Goal: Task Accomplishment & Management: Manage account settings

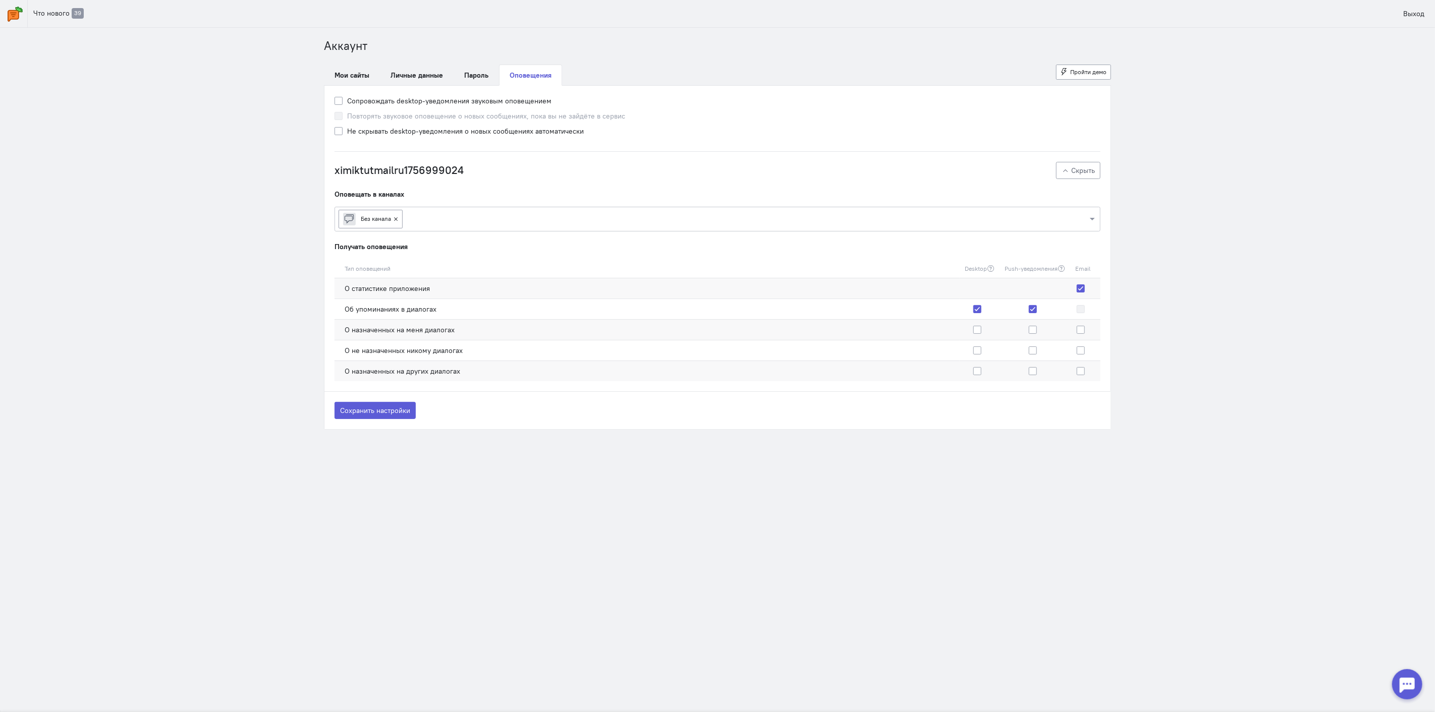
click at [3, 14] on link at bounding box center [14, 13] width 28 height 27
click at [12, 17] on img at bounding box center [15, 14] width 15 height 15
click at [374, 415] on button "Сохранить настройки" at bounding box center [374, 410] width 81 height 17
click at [337, 76] on link "Мои сайты" at bounding box center [352, 75] width 56 height 21
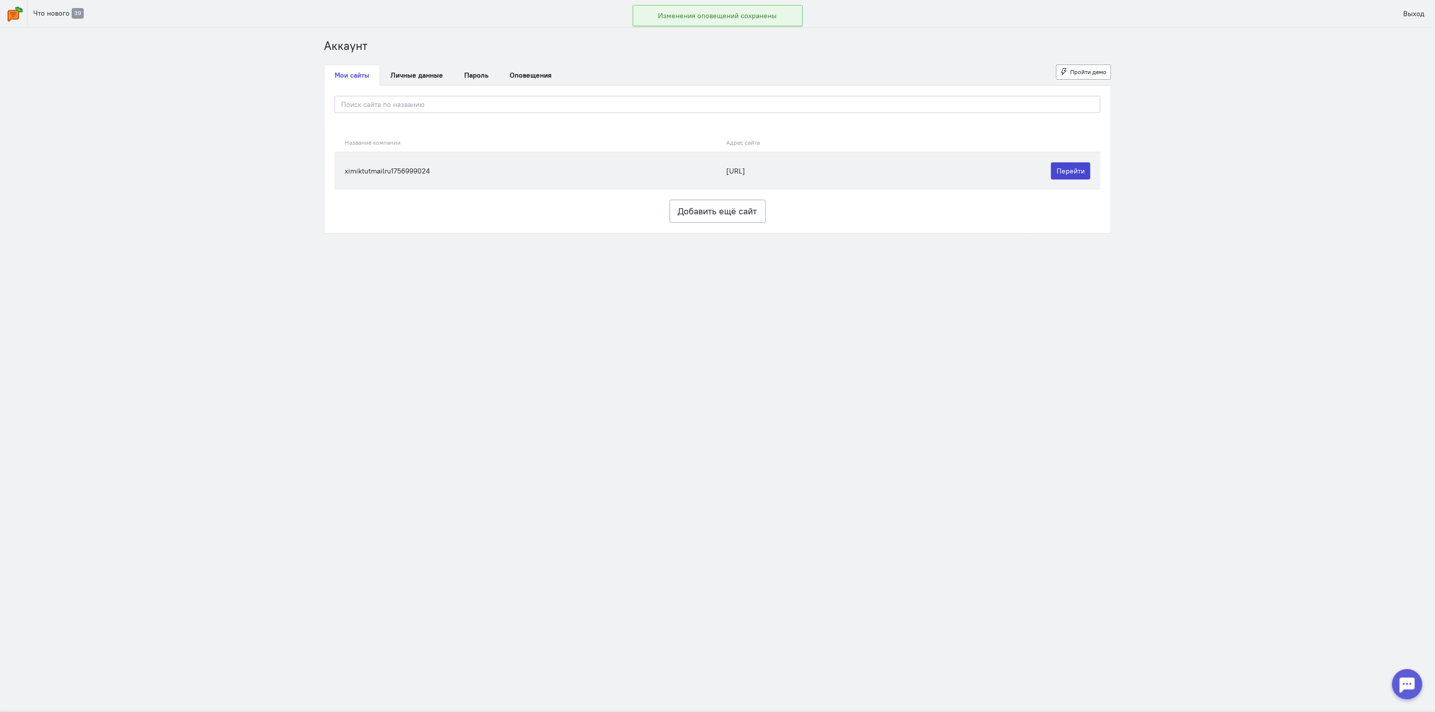
click at [1067, 173] on link "Перейти" at bounding box center [1070, 170] width 39 height 17
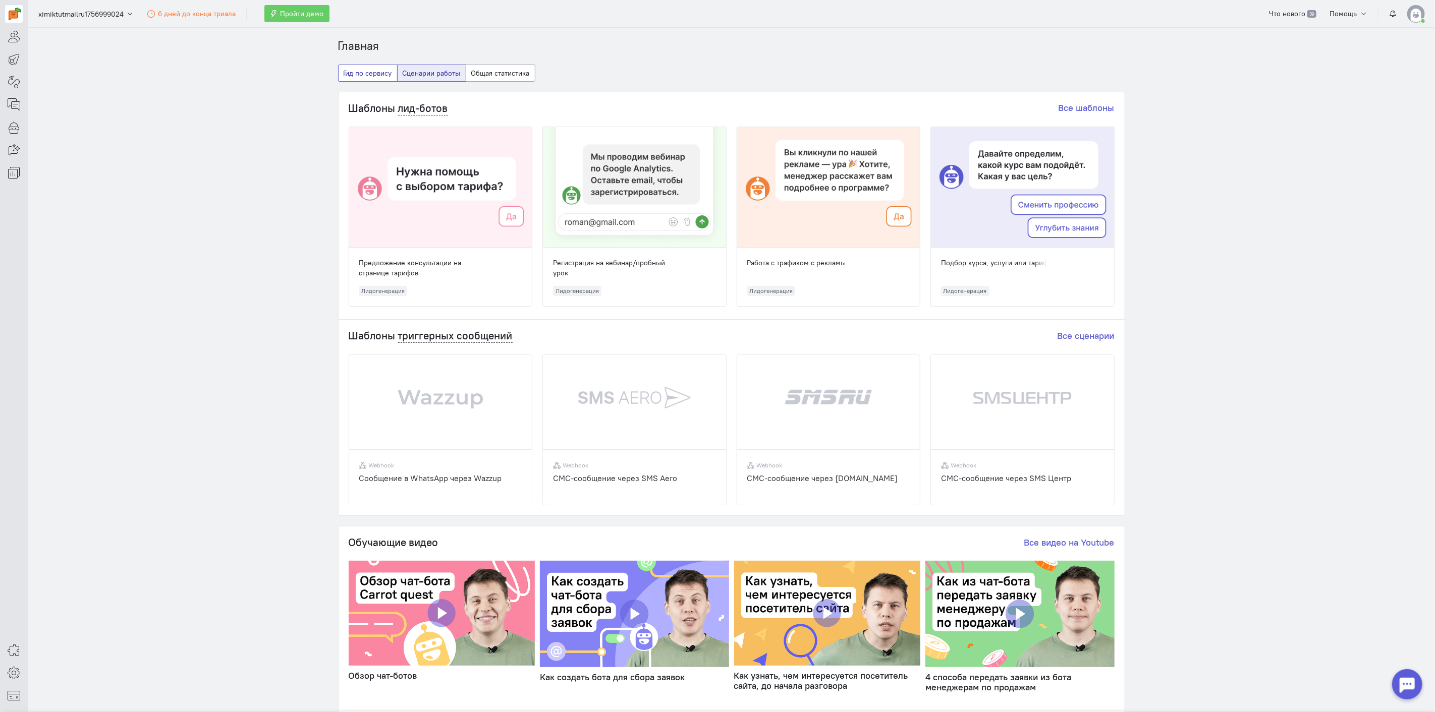
click at [354, 77] on button "Гид по сервису" at bounding box center [368, 73] width 60 height 17
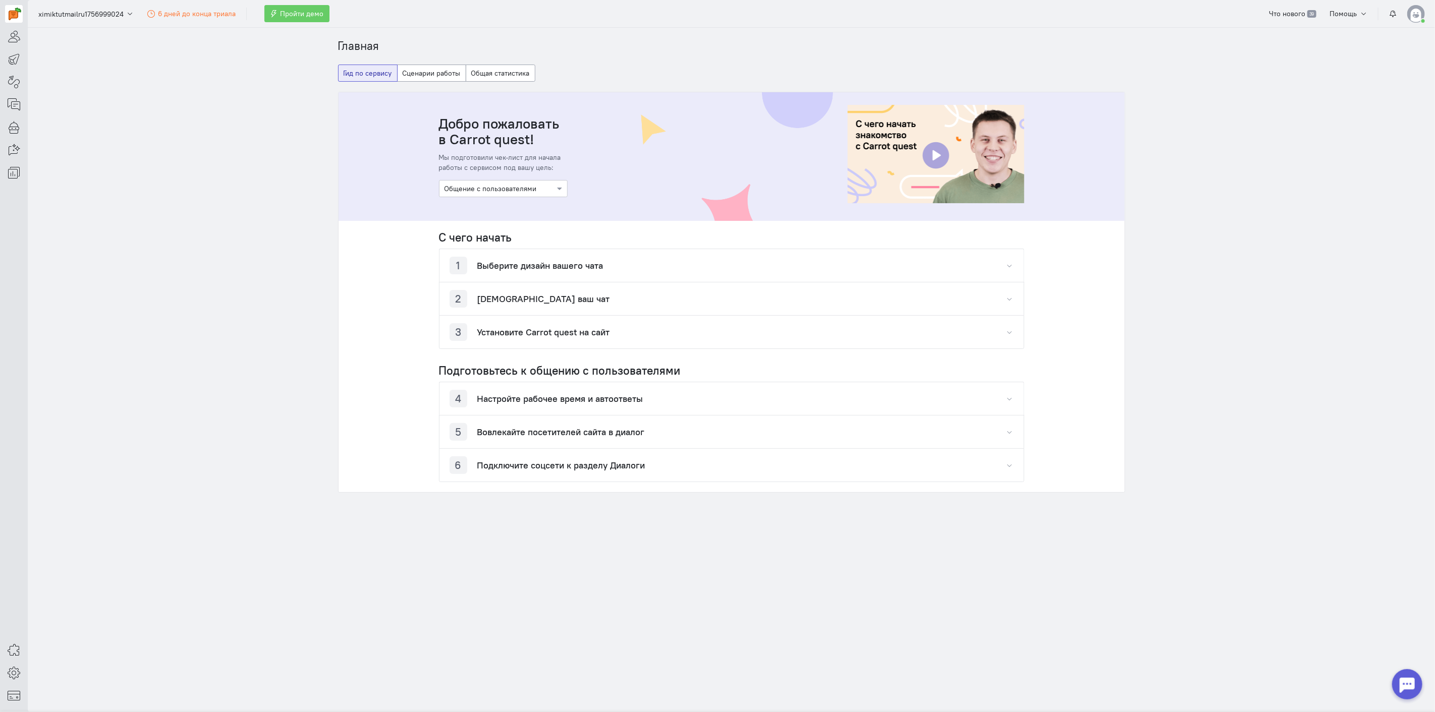
click at [530, 267] on h4 "Выберите дизайн вашего чата" at bounding box center [540, 266] width 126 height 10
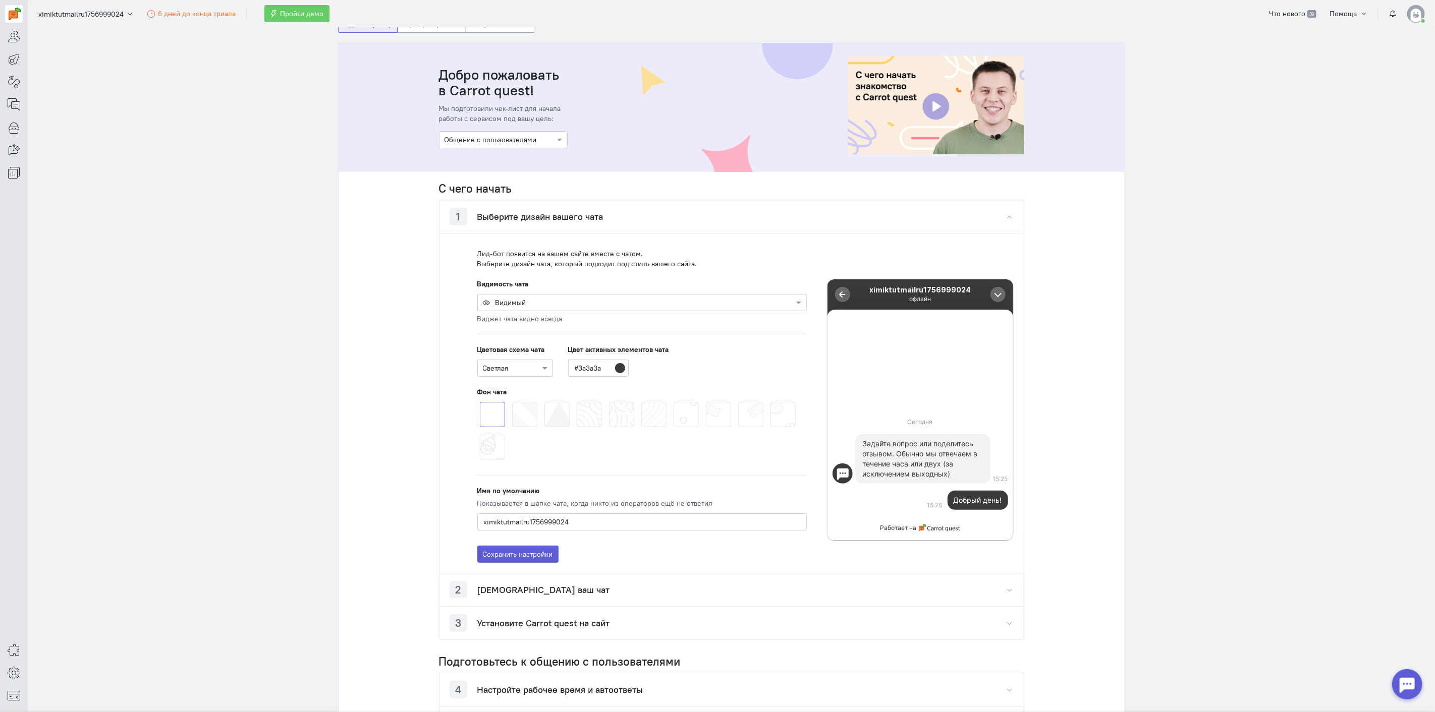
scroll to position [56, 0]
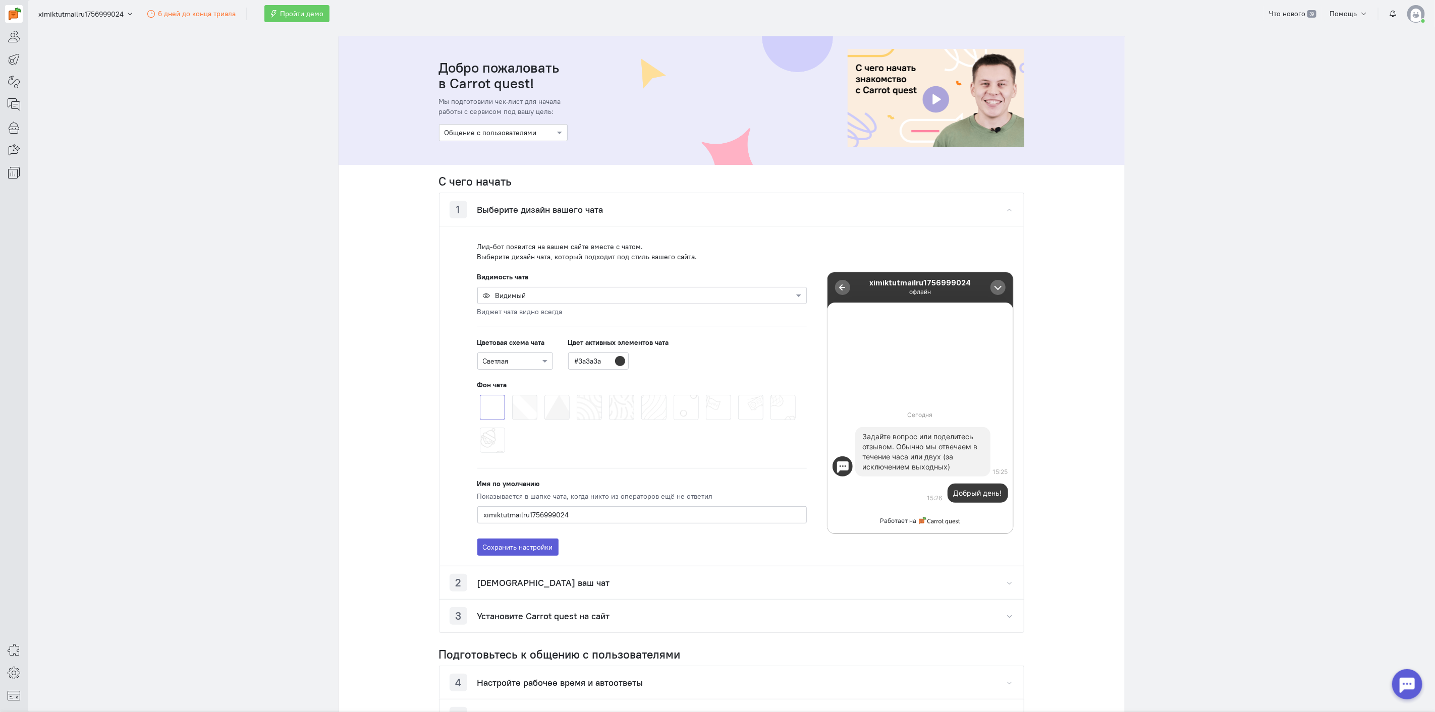
click at [512, 395] on span at bounding box center [512, 395] width 0 height 0
click at [0, 0] on input "radio" at bounding box center [0, 0] width 0 height 0
click at [544, 395] on span at bounding box center [544, 395] width 0 height 0
click at [0, 0] on input "radio" at bounding box center [0, 0] width 0 height 0
click at [577, 395] on span at bounding box center [577, 395] width 0 height 0
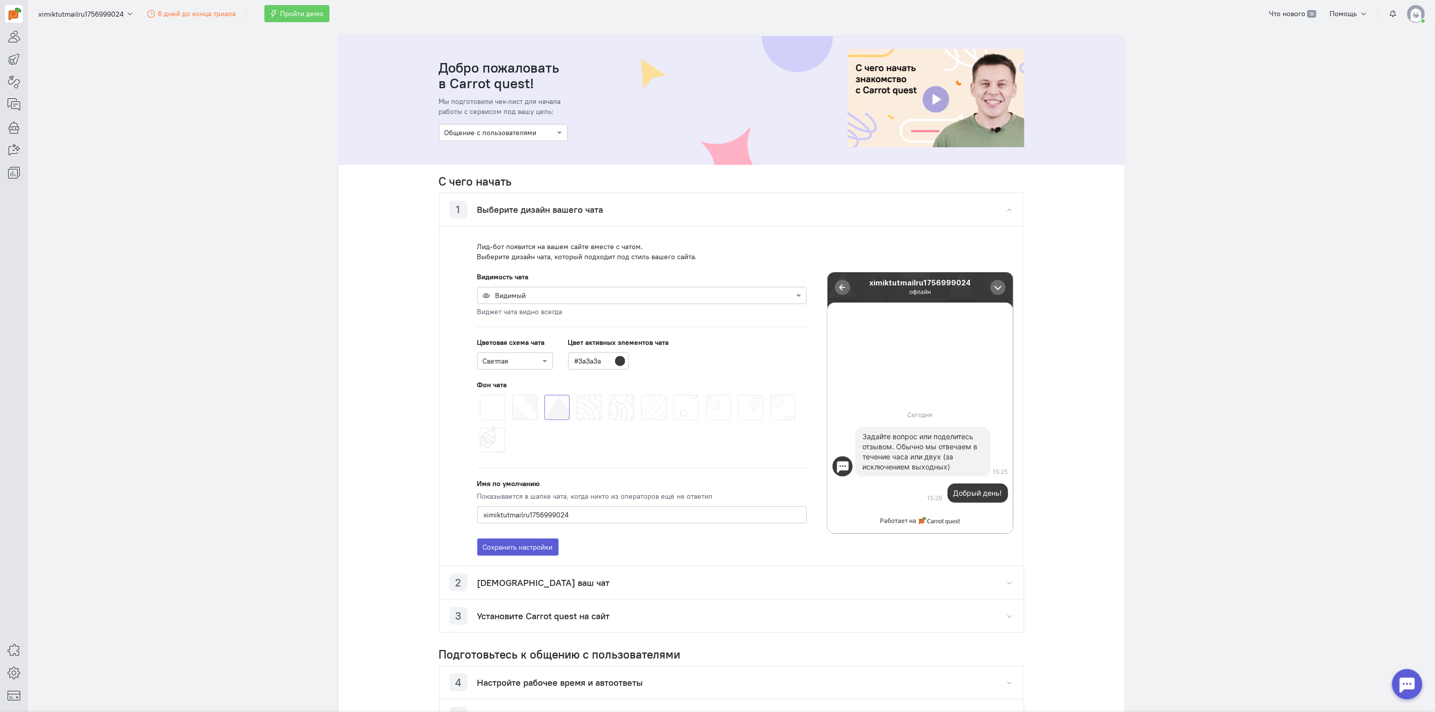
click at [0, 0] on input "radio" at bounding box center [0, 0] width 0 height 0
click at [602, 406] on cq-chat-settings-pattern-picker-feature at bounding box center [641, 425] width 329 height 66
click at [609, 395] on span at bounding box center [609, 395] width 0 height 0
click at [0, 0] on input "radio" at bounding box center [0, 0] width 0 height 0
click at [589, 360] on input "#3a3a3a" at bounding box center [598, 361] width 61 height 17
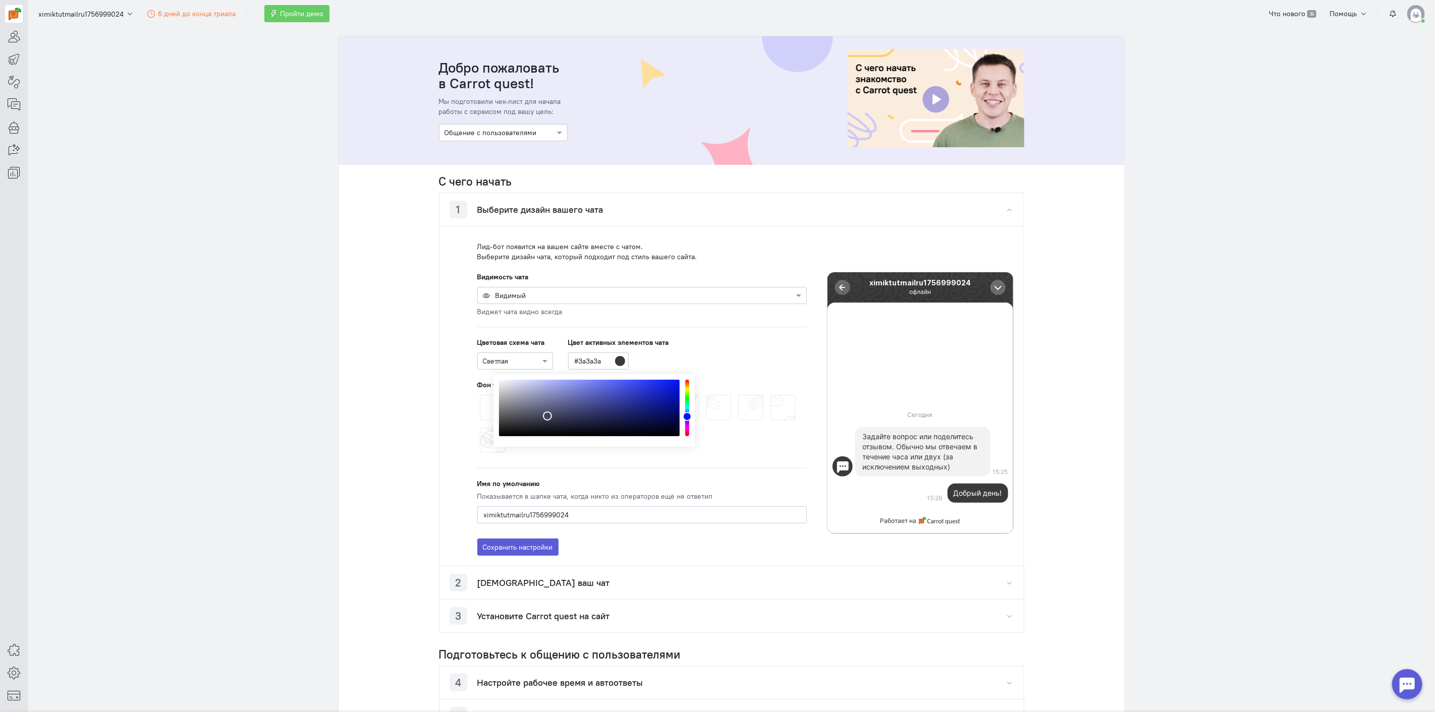
click at [663, 359] on div "Цвет активных элементов чата #3a3a3a" at bounding box center [618, 353] width 101 height 32
click at [517, 359] on div at bounding box center [515, 361] width 75 height 10
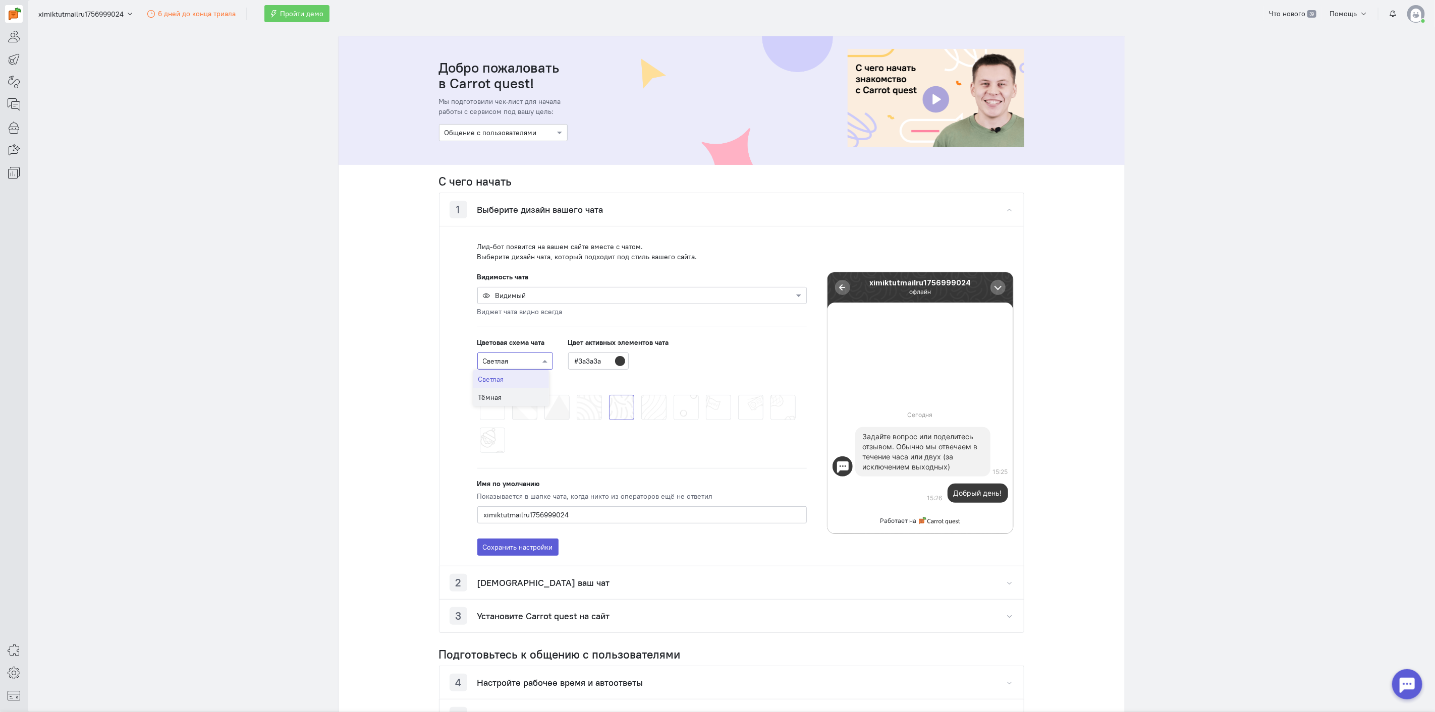
click at [501, 393] on div "Тёмная" at bounding box center [511, 397] width 76 height 18
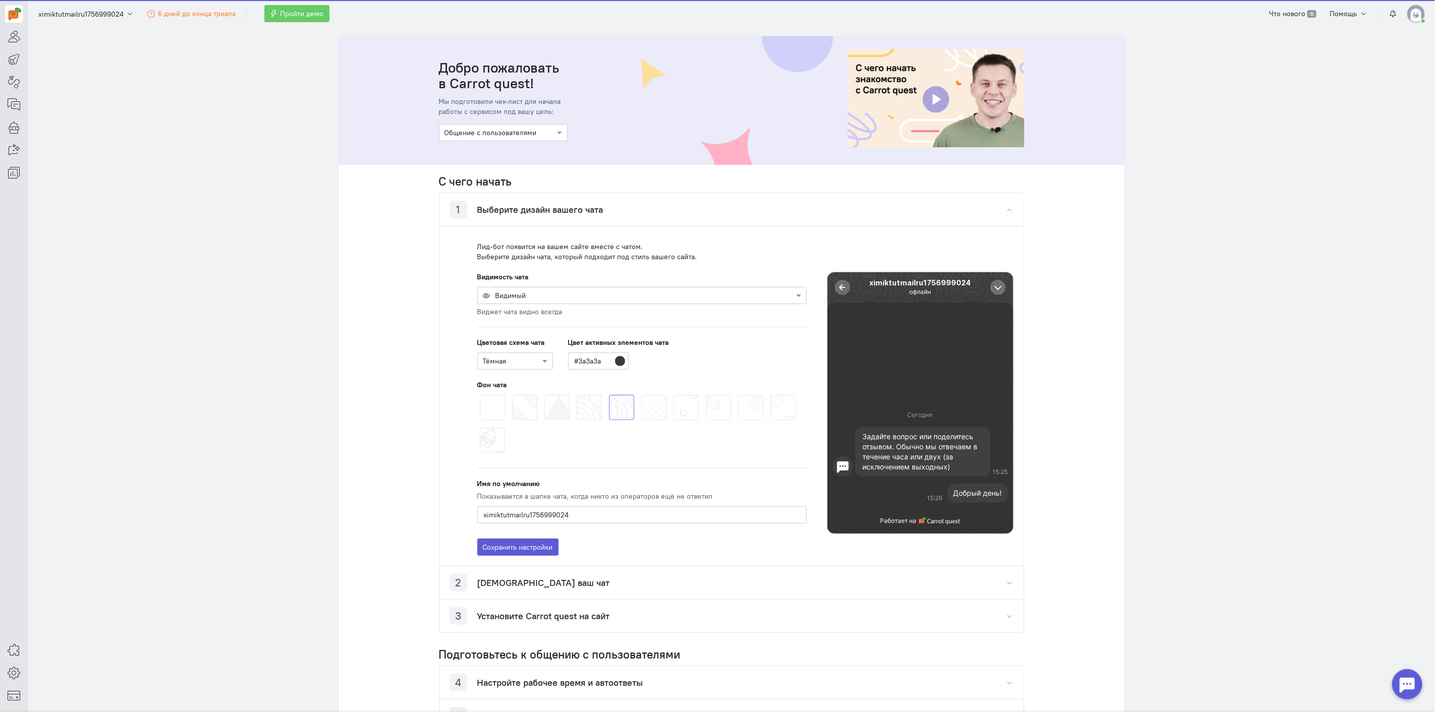
click at [641, 395] on span at bounding box center [641, 395] width 0 height 0
click at [0, 0] on input "radio" at bounding box center [0, 0] width 0 height 0
click at [609, 395] on span at bounding box center [609, 395] width 0 height 0
click at [0, 0] on input "radio" at bounding box center [0, 0] width 0 height 0
click at [577, 395] on span at bounding box center [577, 395] width 0 height 0
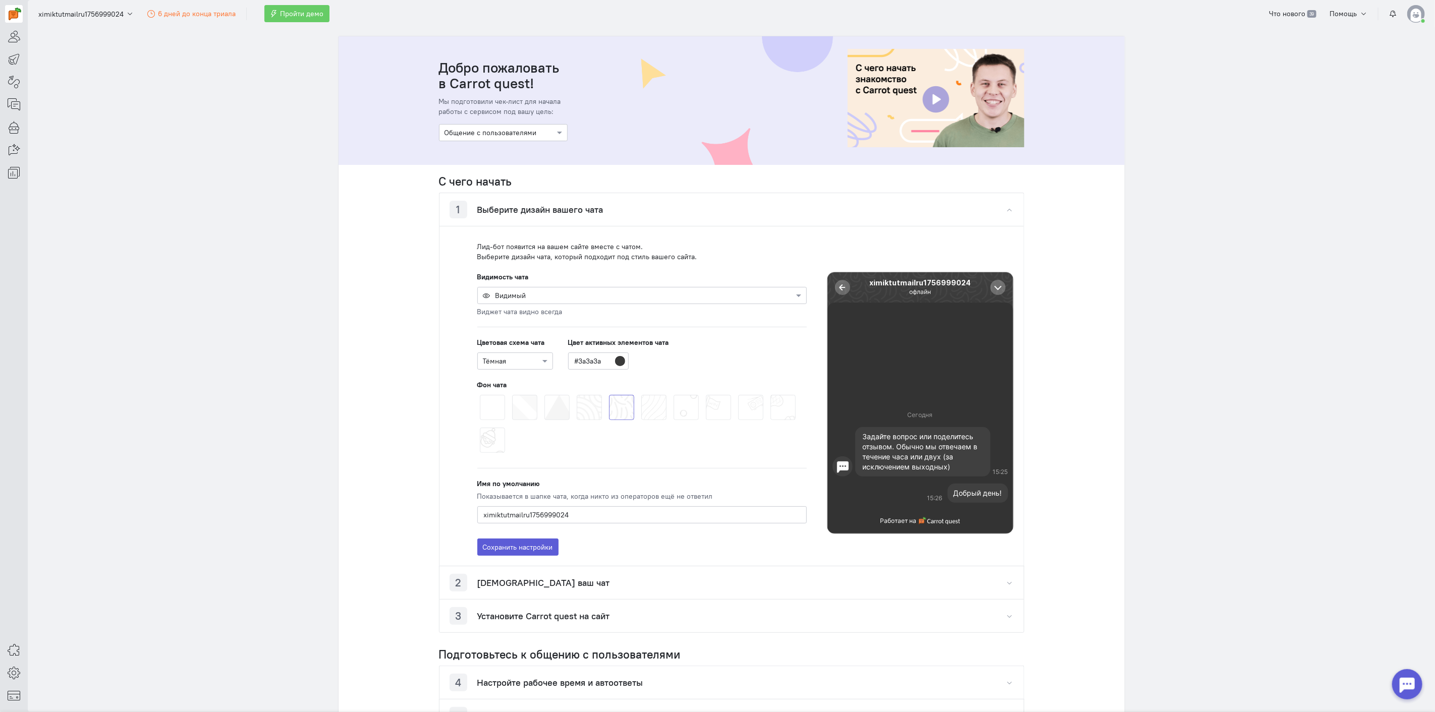
click at [0, 0] on input "radio" at bounding box center [0, 0] width 0 height 0
click at [609, 395] on span at bounding box center [609, 395] width 0 height 0
click at [0, 0] on input "radio" at bounding box center [0, 0] width 0 height 0
click at [544, 395] on span at bounding box center [544, 395] width 0 height 0
click at [0, 0] on input "radio" at bounding box center [0, 0] width 0 height 0
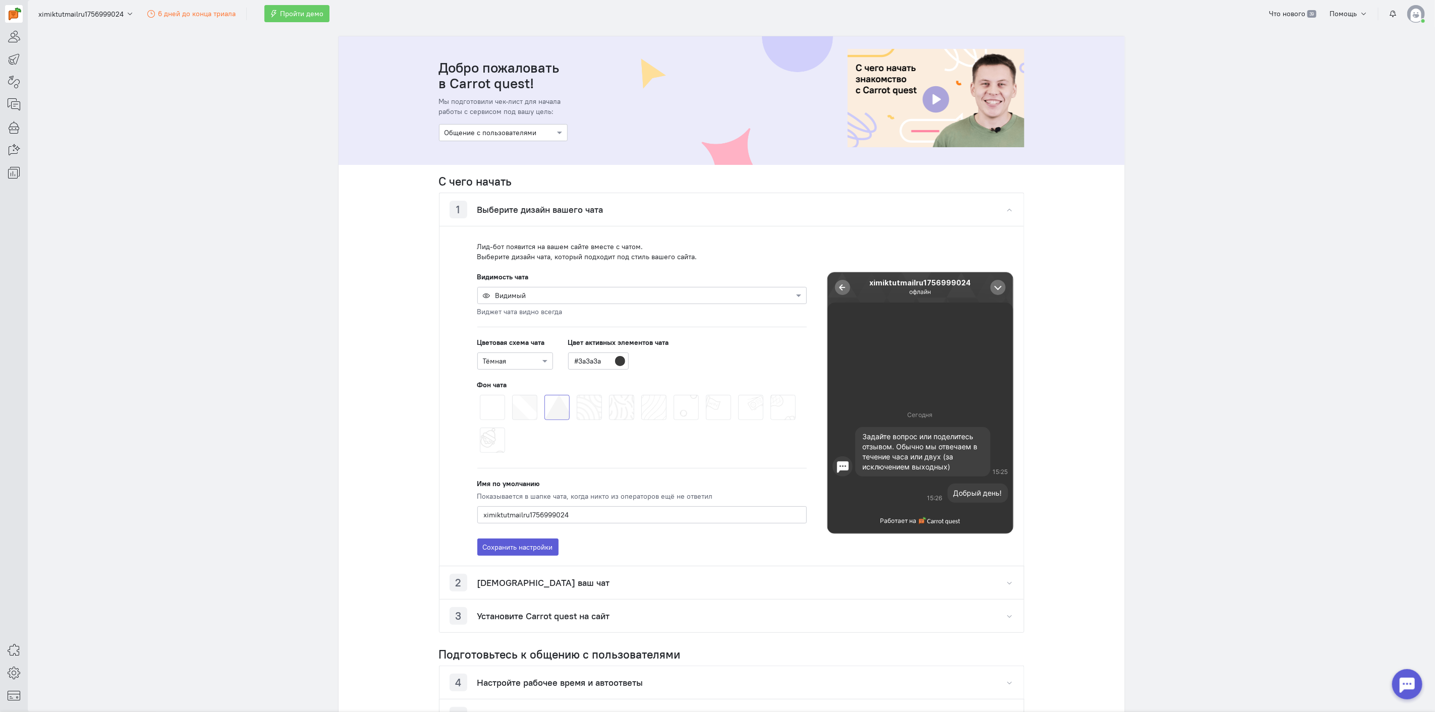
click at [512, 395] on span at bounding box center [512, 395] width 0 height 0
click at [0, 0] on input "radio" at bounding box center [0, 0] width 0 height 0
click at [480, 395] on span at bounding box center [480, 395] width 0 height 0
click at [0, 0] on input "radio" at bounding box center [0, 0] width 0 height 0
click at [528, 298] on div at bounding box center [642, 295] width 328 height 10
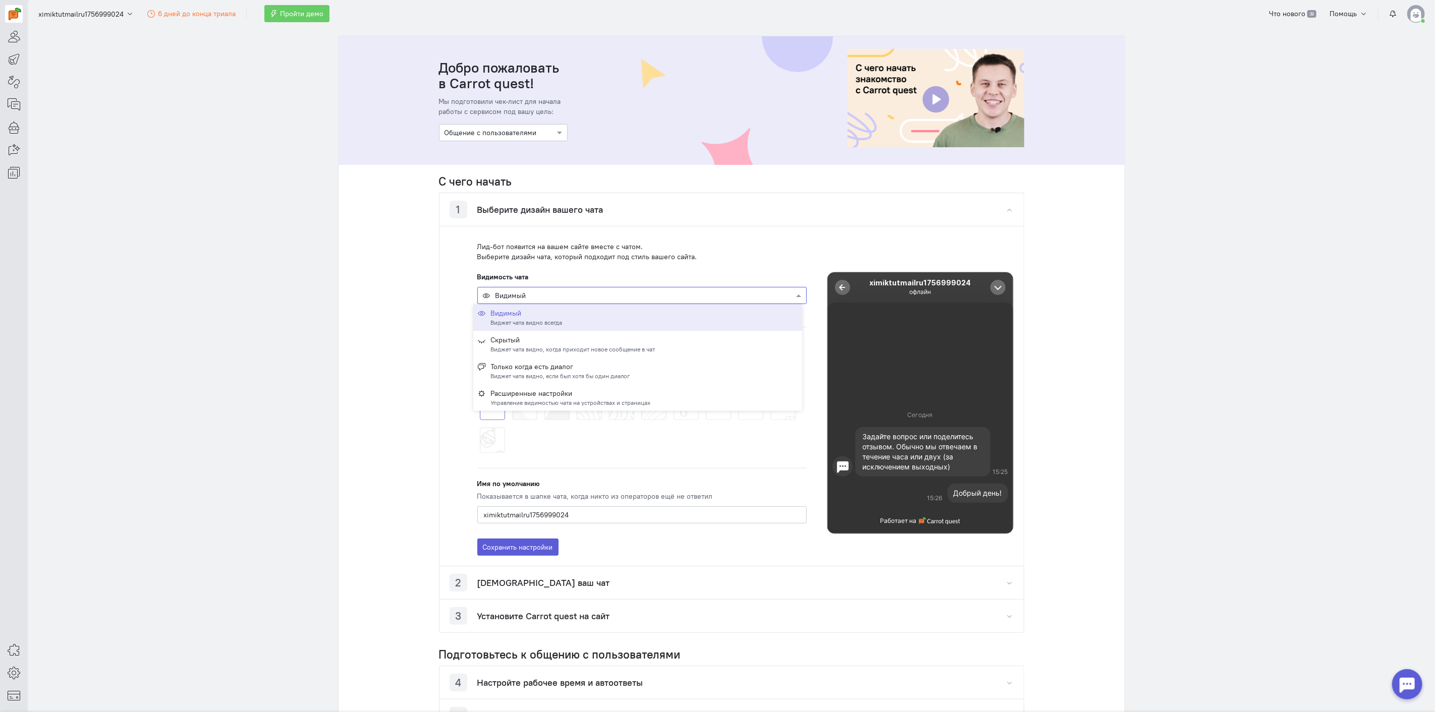
click at [609, 256] on div "Лид-бот появится на вашем сайте вместе с чатом. Выберите дизайн чата, который п…" at bounding box center [745, 252] width 536 height 20
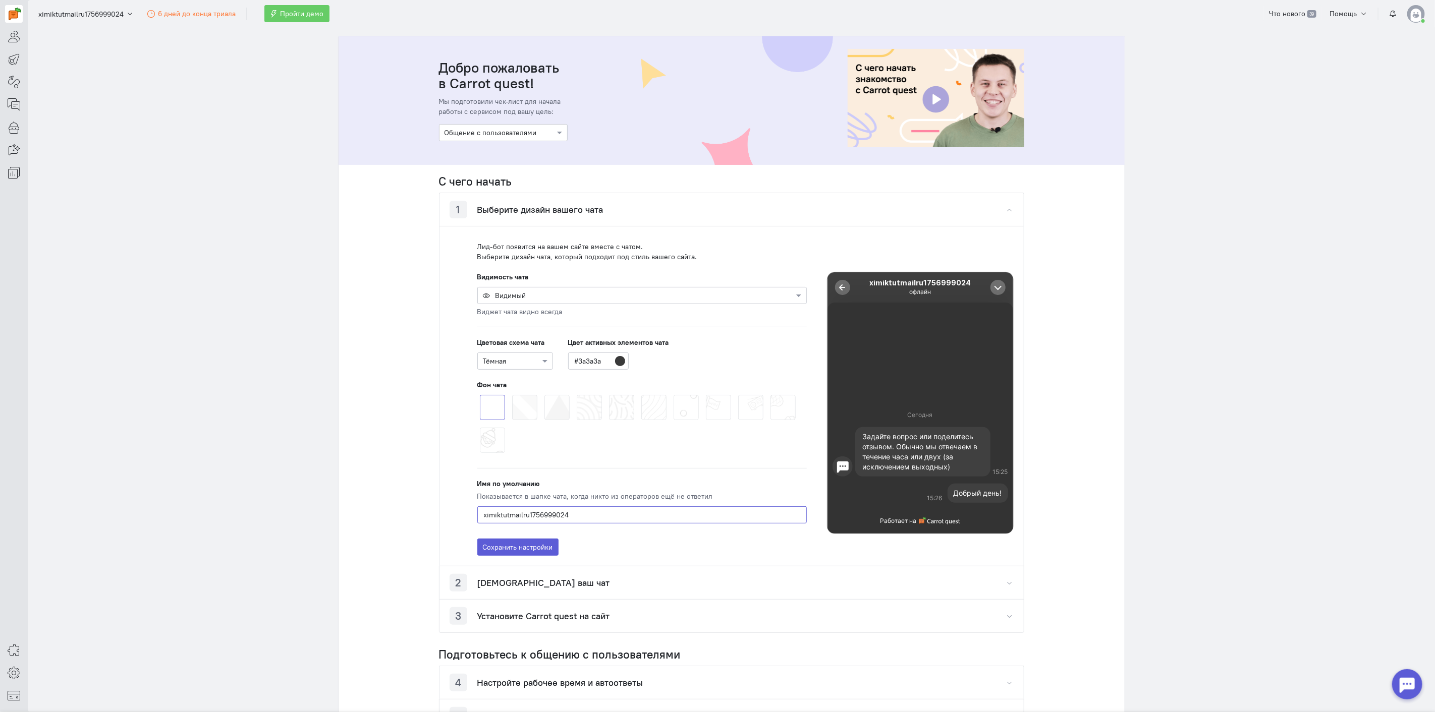
click at [570, 513] on input "ximiktutmailru1756999024" at bounding box center [641, 514] width 329 height 17
type input "QuData"
click at [562, 463] on div "Видимость чата Видимый Виджет чата видно всегда Цветовая схема чата Тёмная Цвет…" at bounding box center [642, 414] width 350 height 284
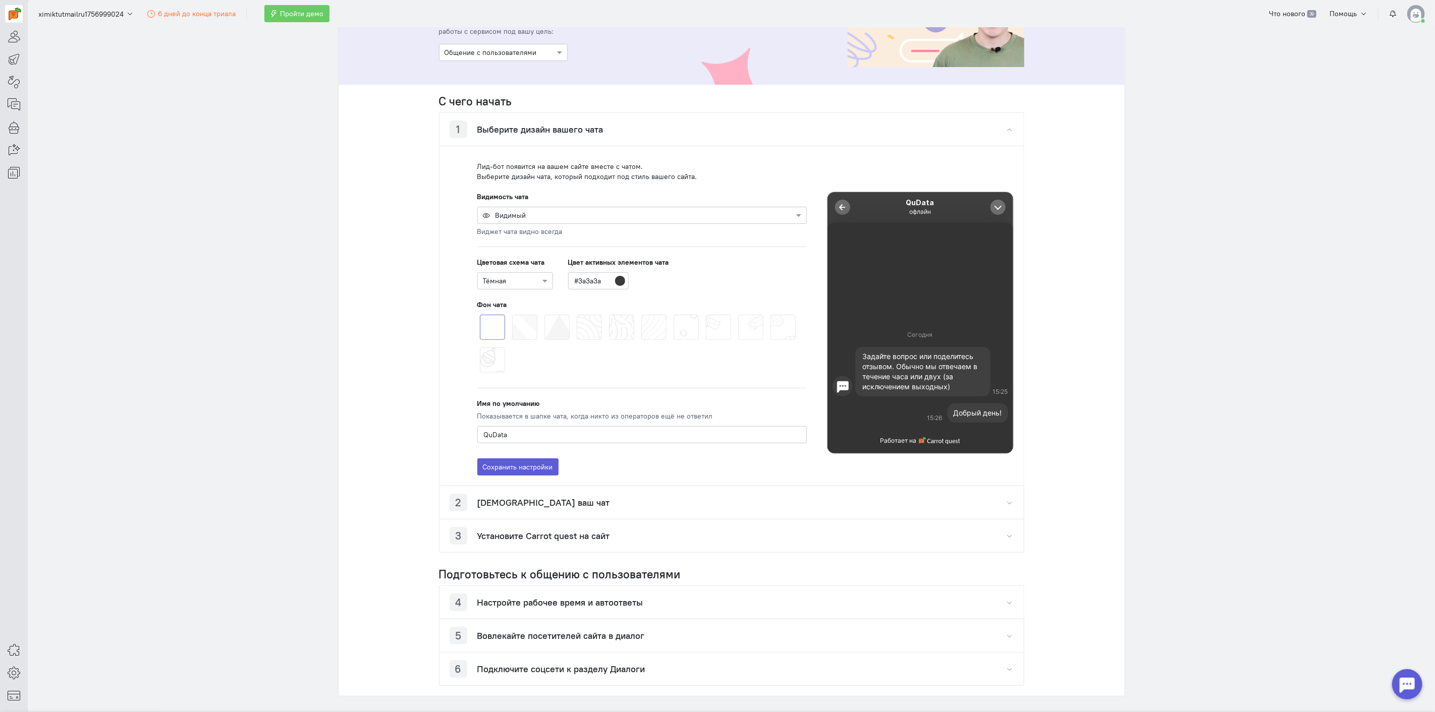
scroll to position [168, 0]
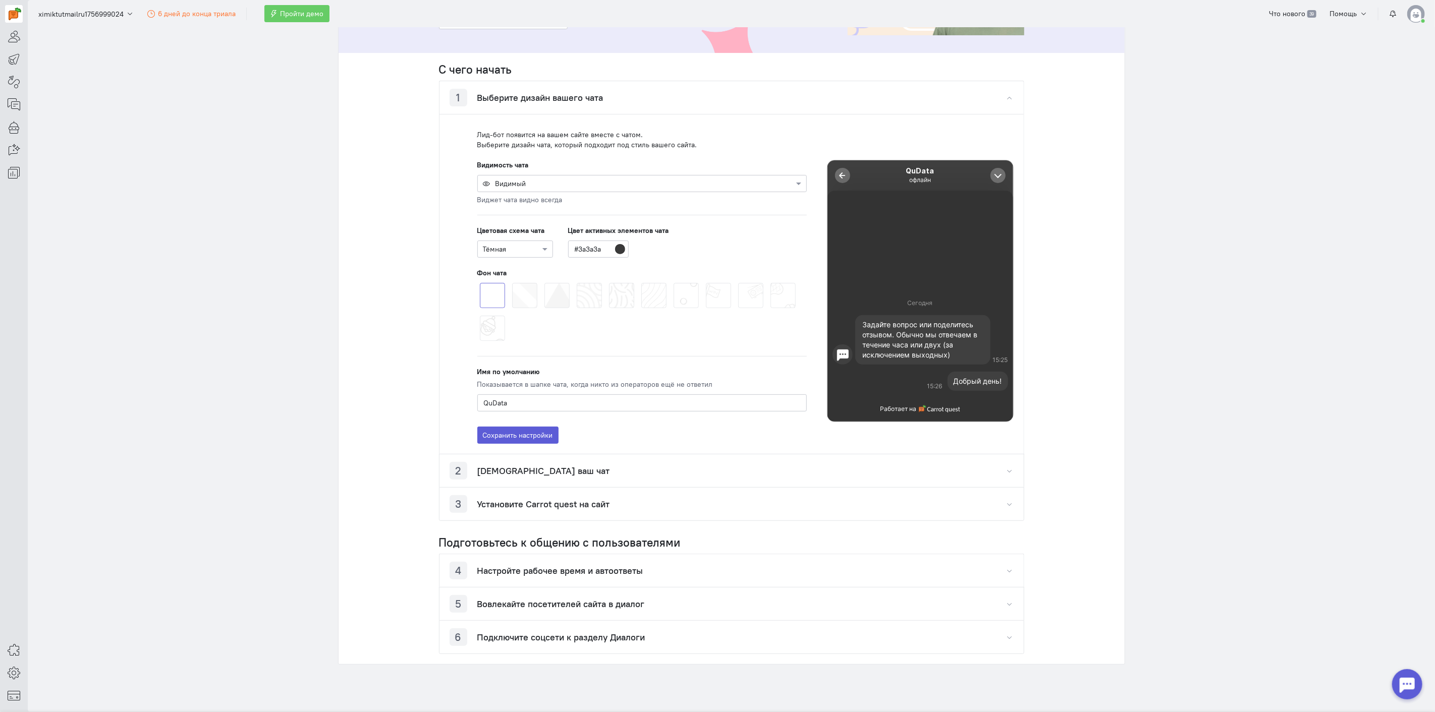
click at [552, 470] on h4 "[DEMOGRAPHIC_DATA] ваш чат" at bounding box center [543, 471] width 133 height 10
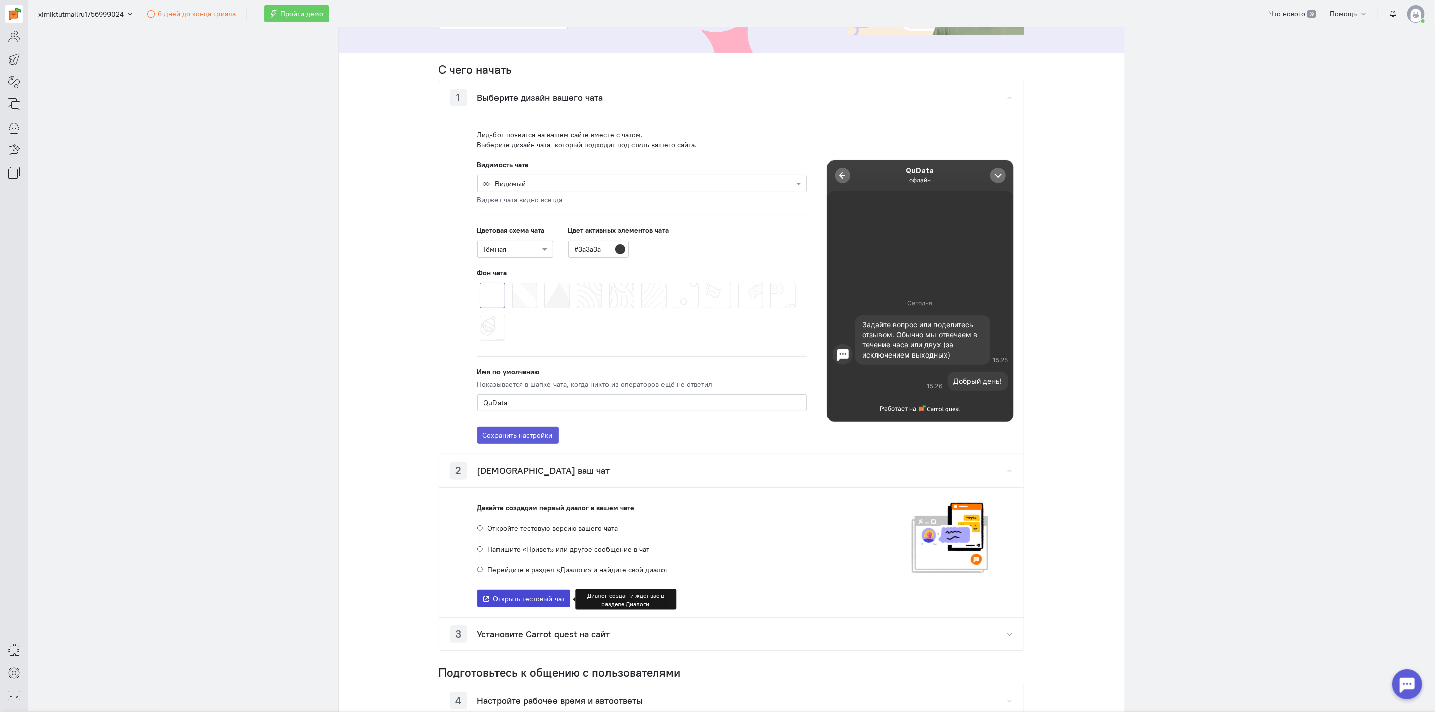
click at [554, 597] on span "Открыть тестовый чат" at bounding box center [529, 598] width 72 height 9
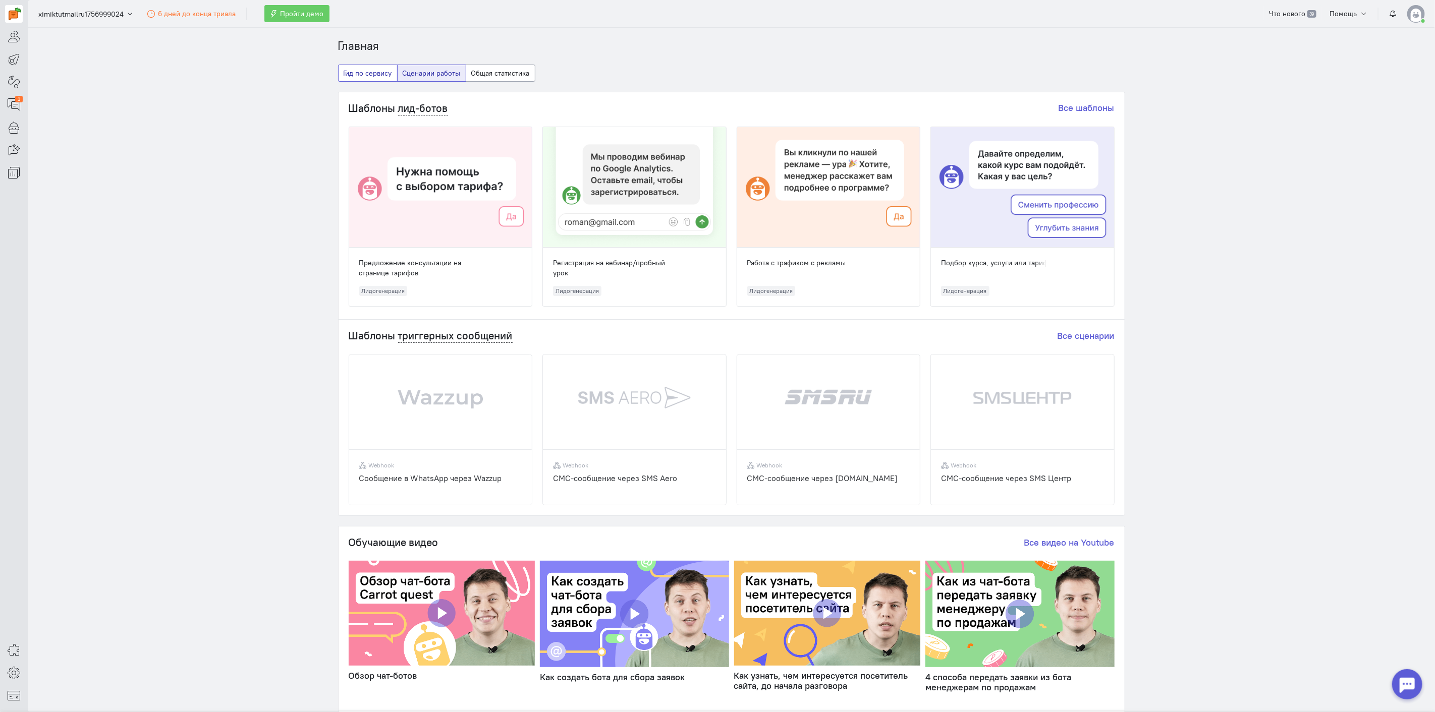
click at [373, 68] on button "Гид по сервису" at bounding box center [368, 73] width 60 height 17
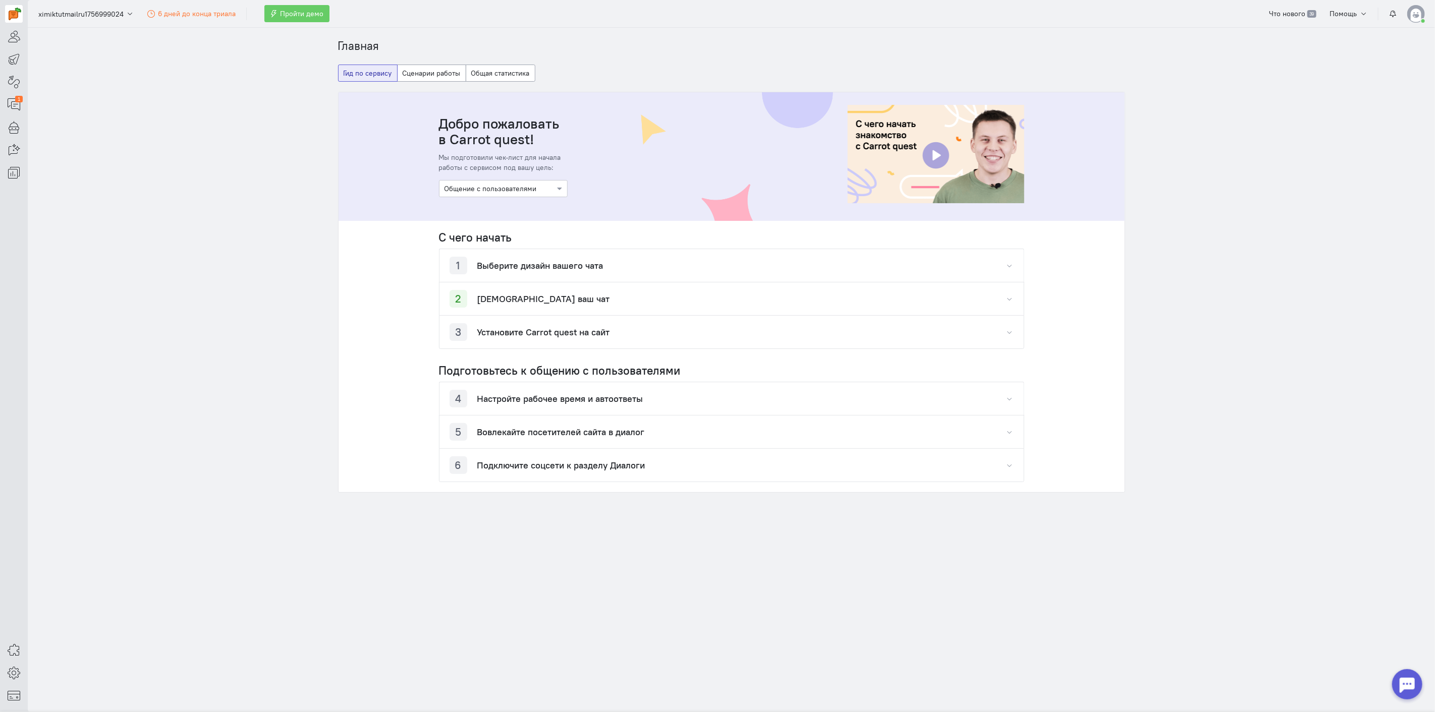
click at [525, 335] on h4 "Установите Carrot quest на сайт" at bounding box center [543, 332] width 133 height 10
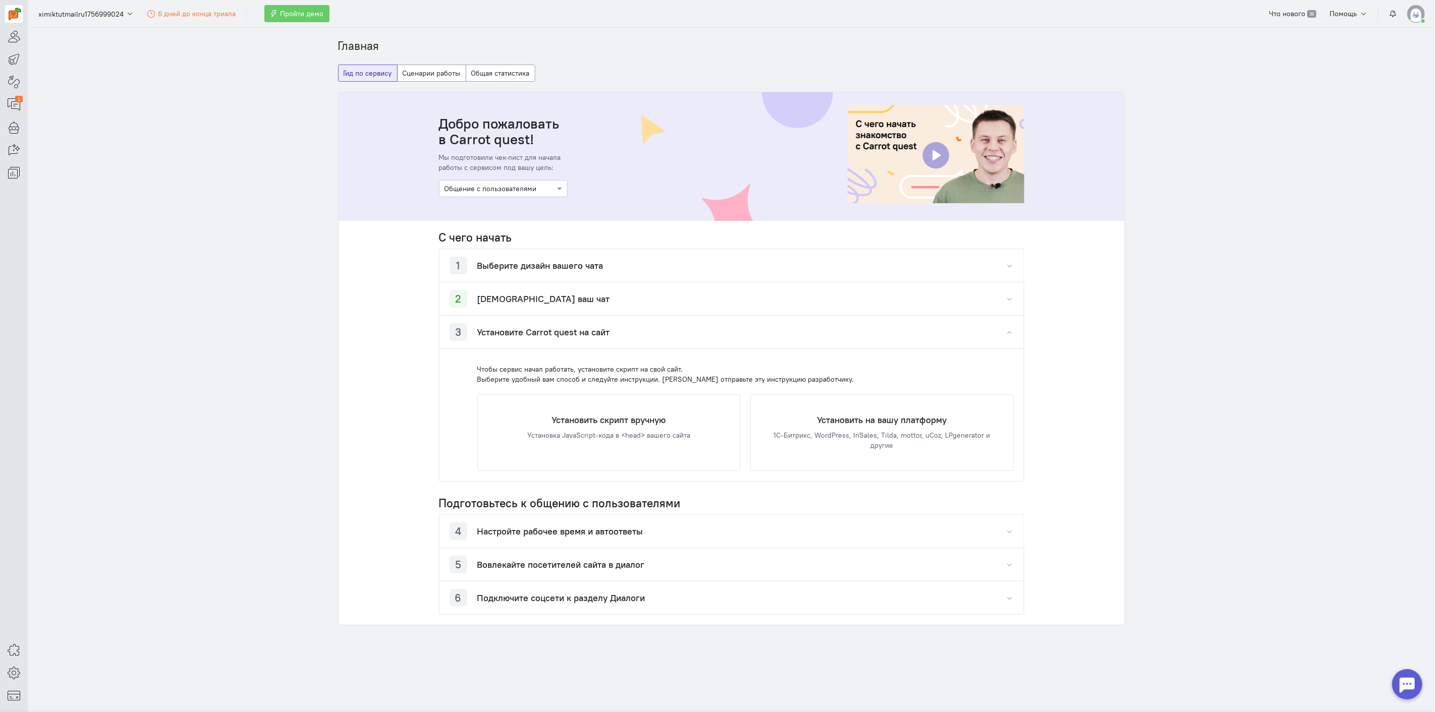
click at [531, 269] on h4 "Выберите дизайн вашего чата" at bounding box center [540, 266] width 126 height 10
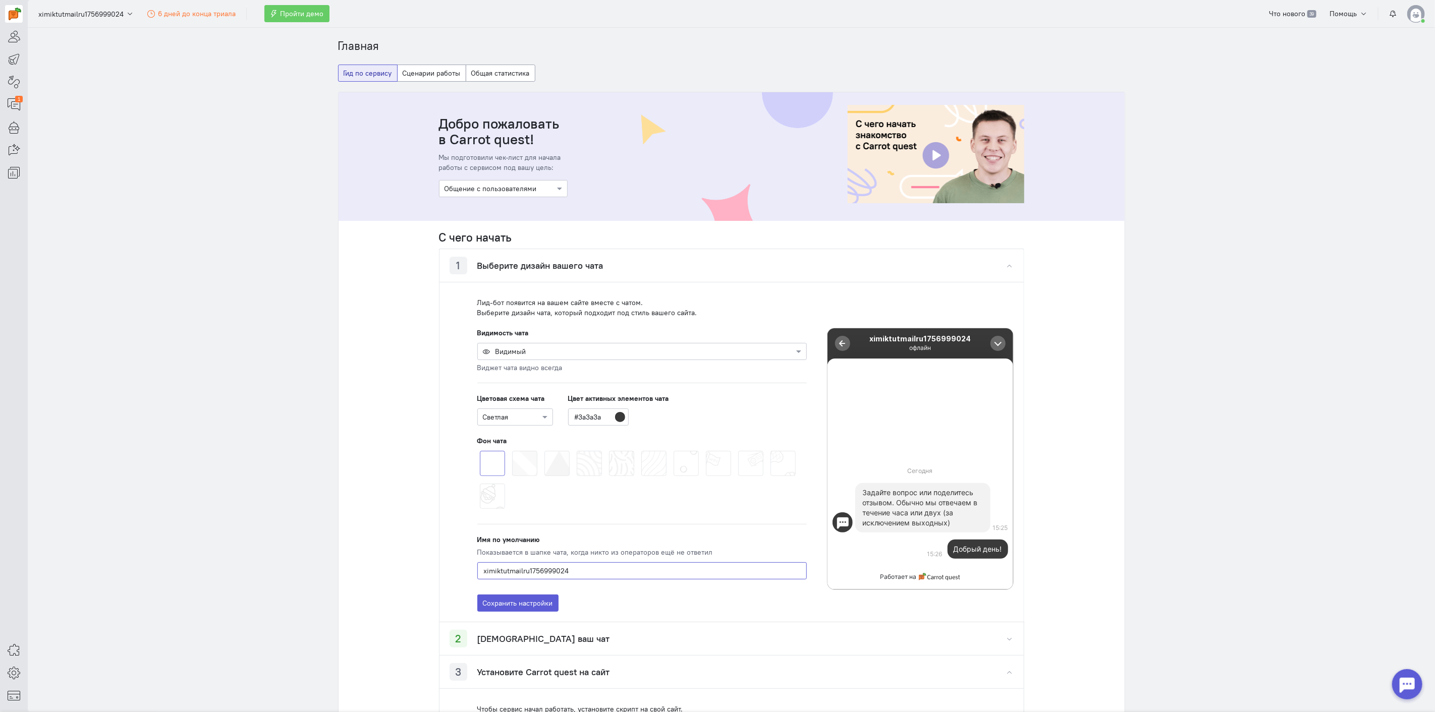
click at [581, 571] on input "ximiktutmailru1756999024" at bounding box center [641, 570] width 329 height 17
type input "QuData"
click at [673, 451] on span at bounding box center [673, 451] width 0 height 0
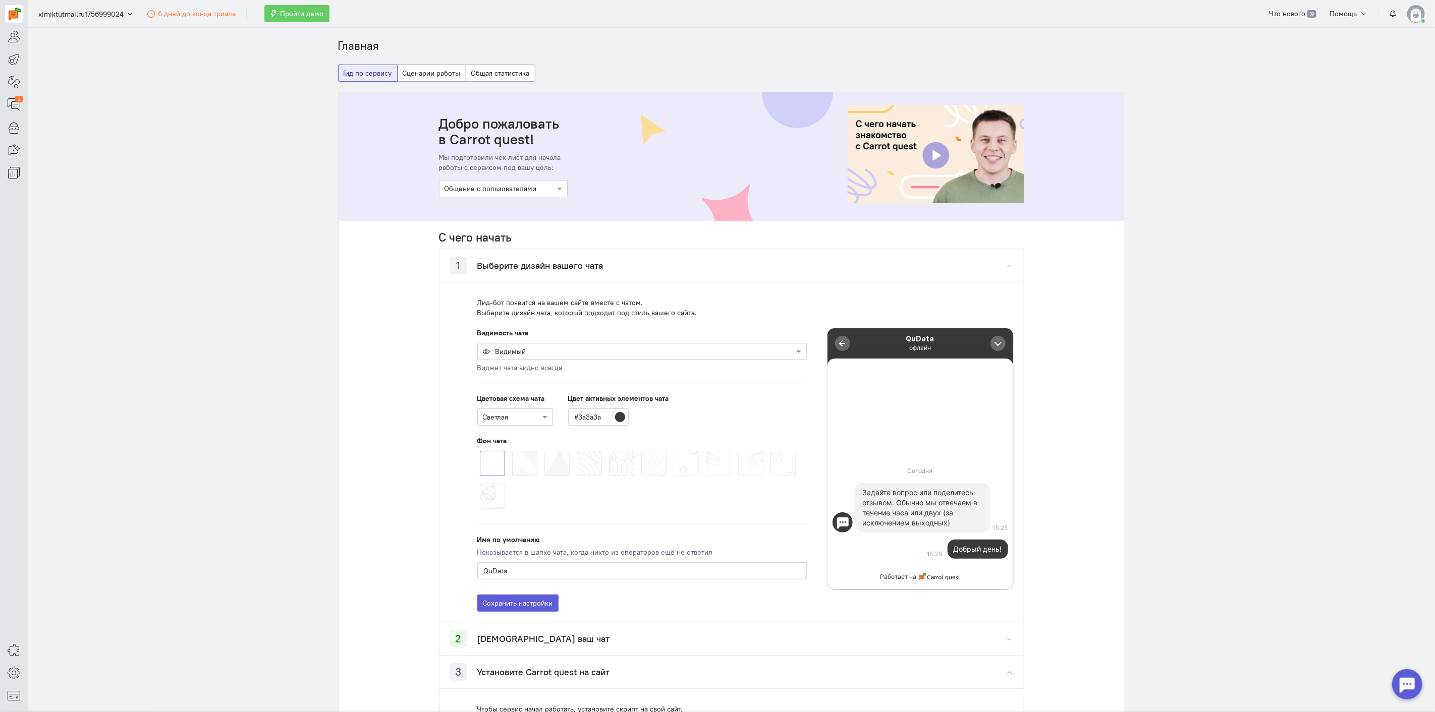
click at [0, 0] on input "radio" at bounding box center [0, 0] width 0 height 0
click at [706, 451] on span at bounding box center [706, 451] width 0 height 0
click at [0, 0] on input "radio" at bounding box center [0, 0] width 0 height 0
click at [738, 451] on span at bounding box center [738, 451] width 0 height 0
click at [0, 0] on input "radio" at bounding box center [0, 0] width 0 height 0
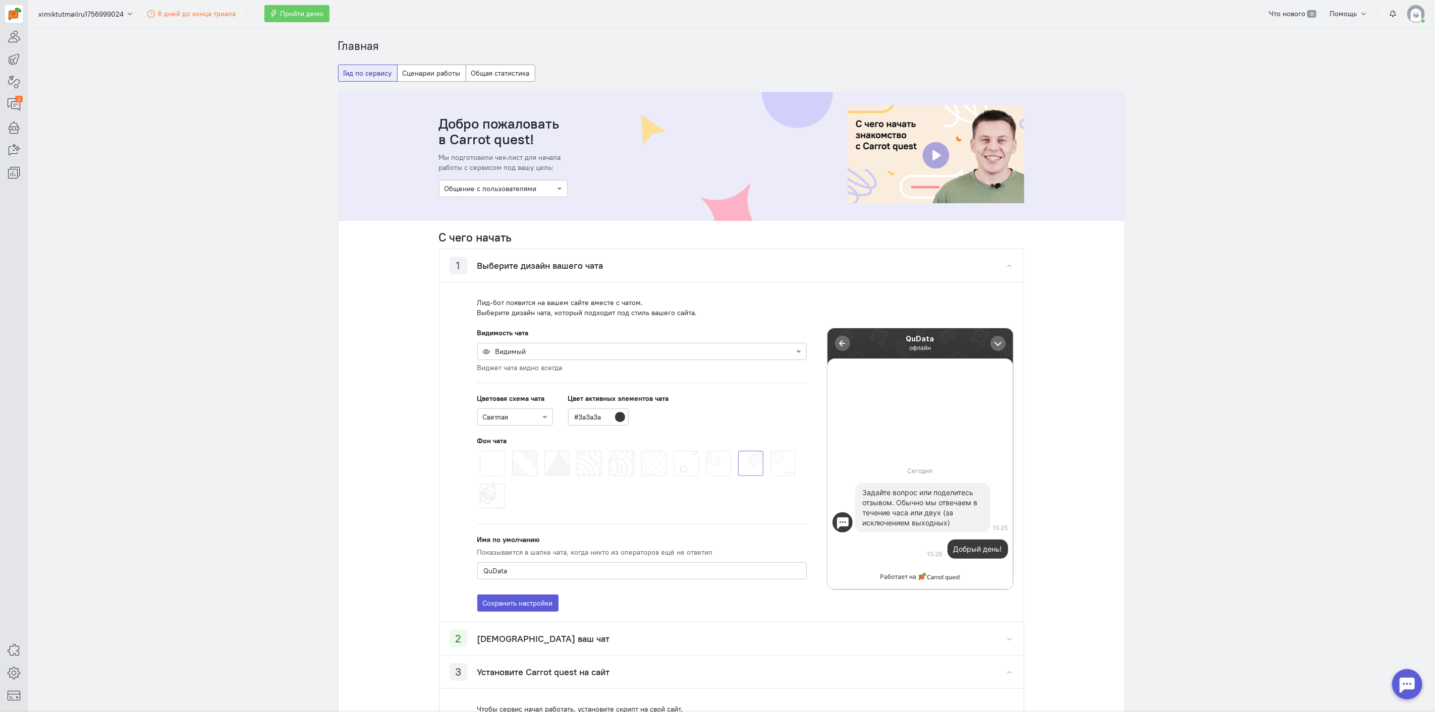
click at [770, 451] on span at bounding box center [770, 451] width 0 height 0
click at [0, 0] on input "radio" at bounding box center [0, 0] width 0 height 0
click at [480, 484] on span at bounding box center [480, 484] width 0 height 0
click at [0, 0] on input "radio" at bounding box center [0, 0] width 0 height 0
click at [480, 451] on span at bounding box center [480, 451] width 0 height 0
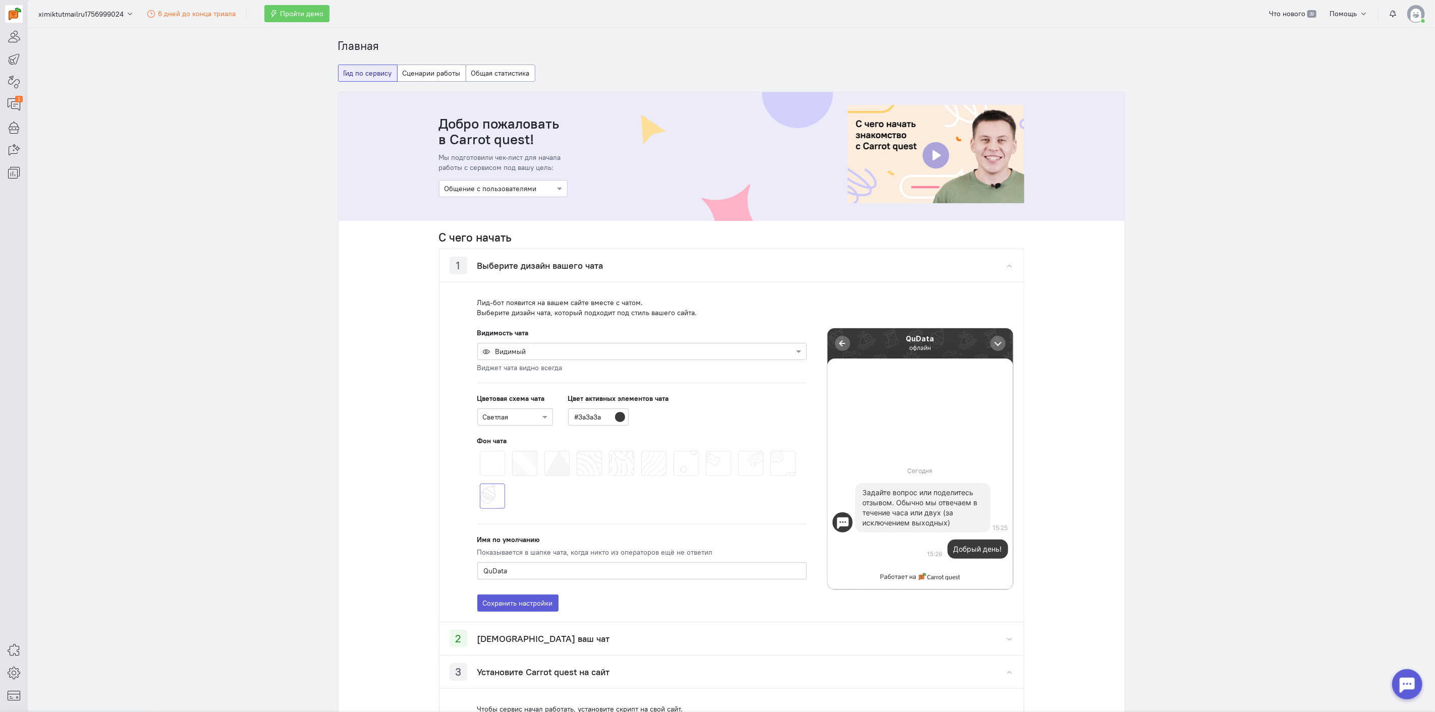
click at [0, 0] on input "radio" at bounding box center [0, 0] width 0 height 0
click at [518, 419] on div at bounding box center [515, 417] width 75 height 10
click at [513, 448] on div "Тёмная" at bounding box center [511, 453] width 76 height 18
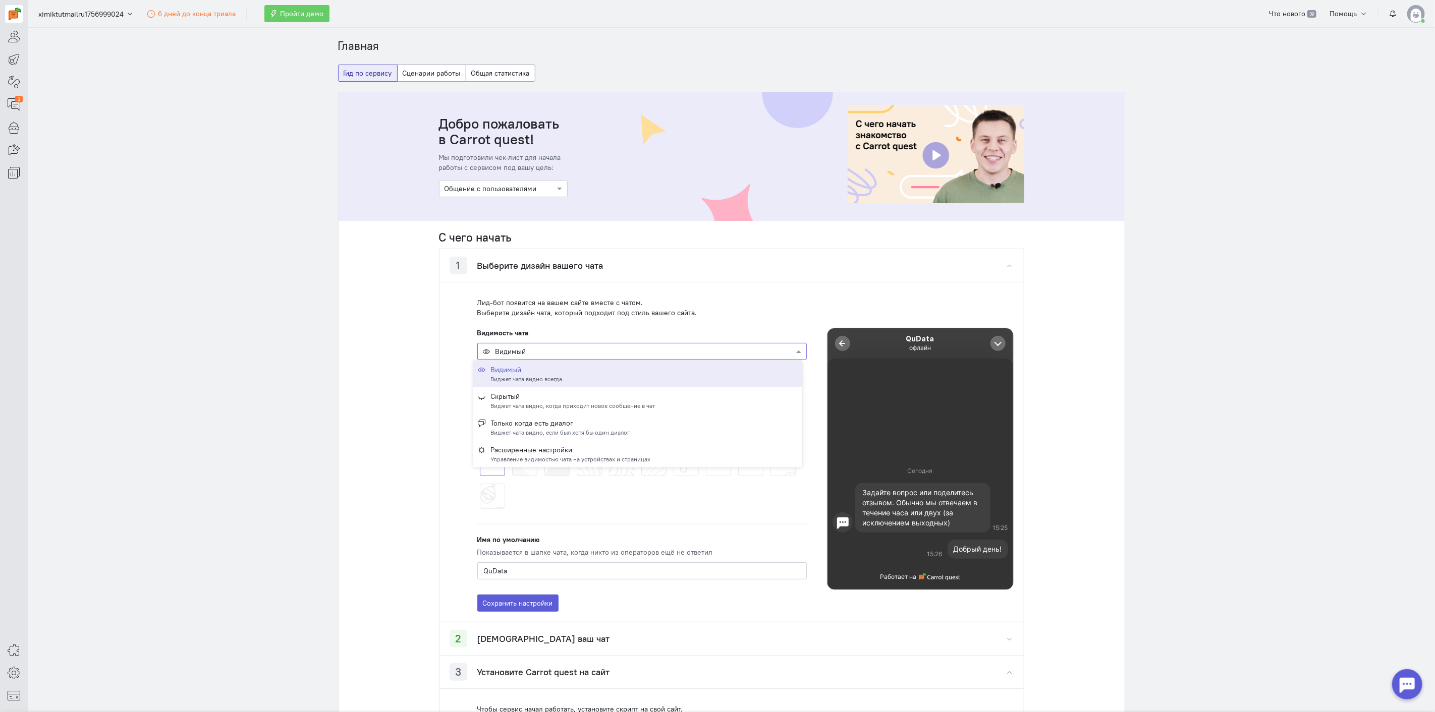
click at [556, 355] on div at bounding box center [642, 351] width 328 height 10
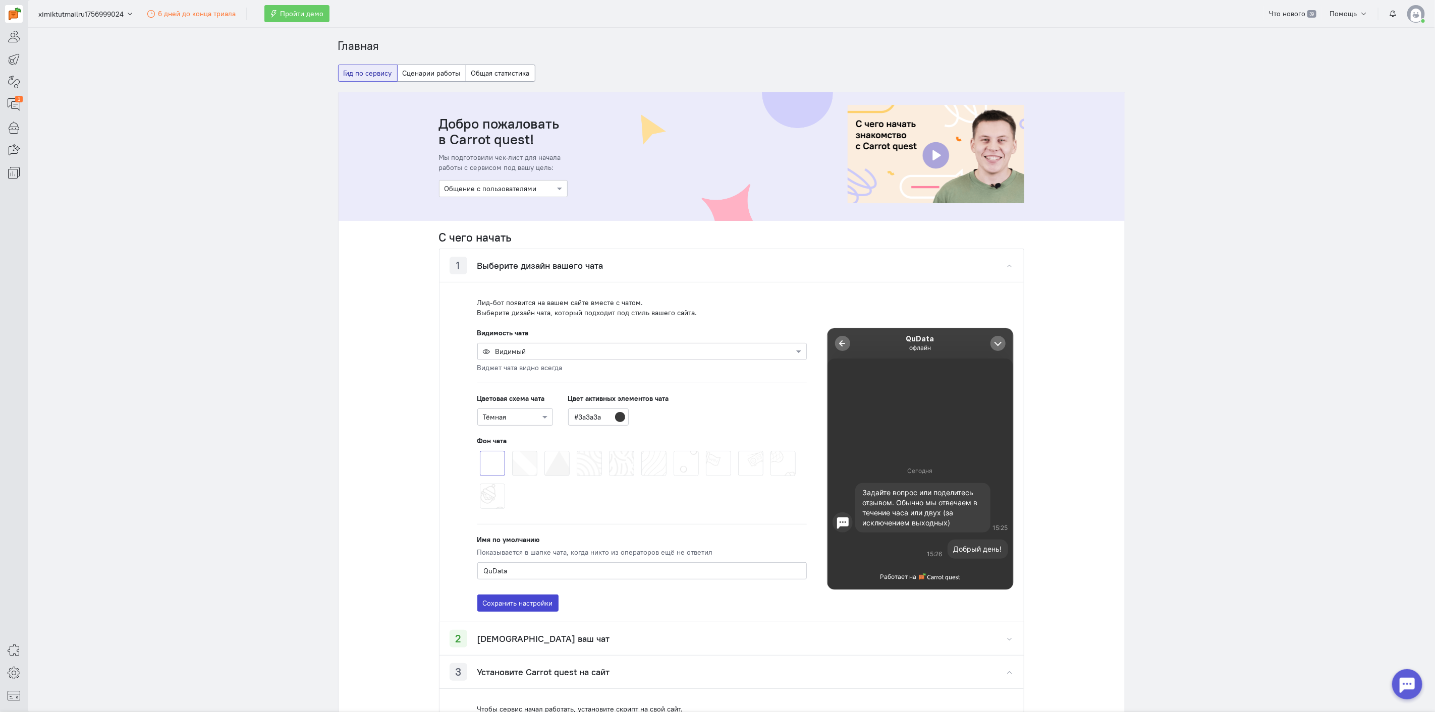
click at [528, 606] on button "Сохранить настройки" at bounding box center [517, 603] width 81 height 17
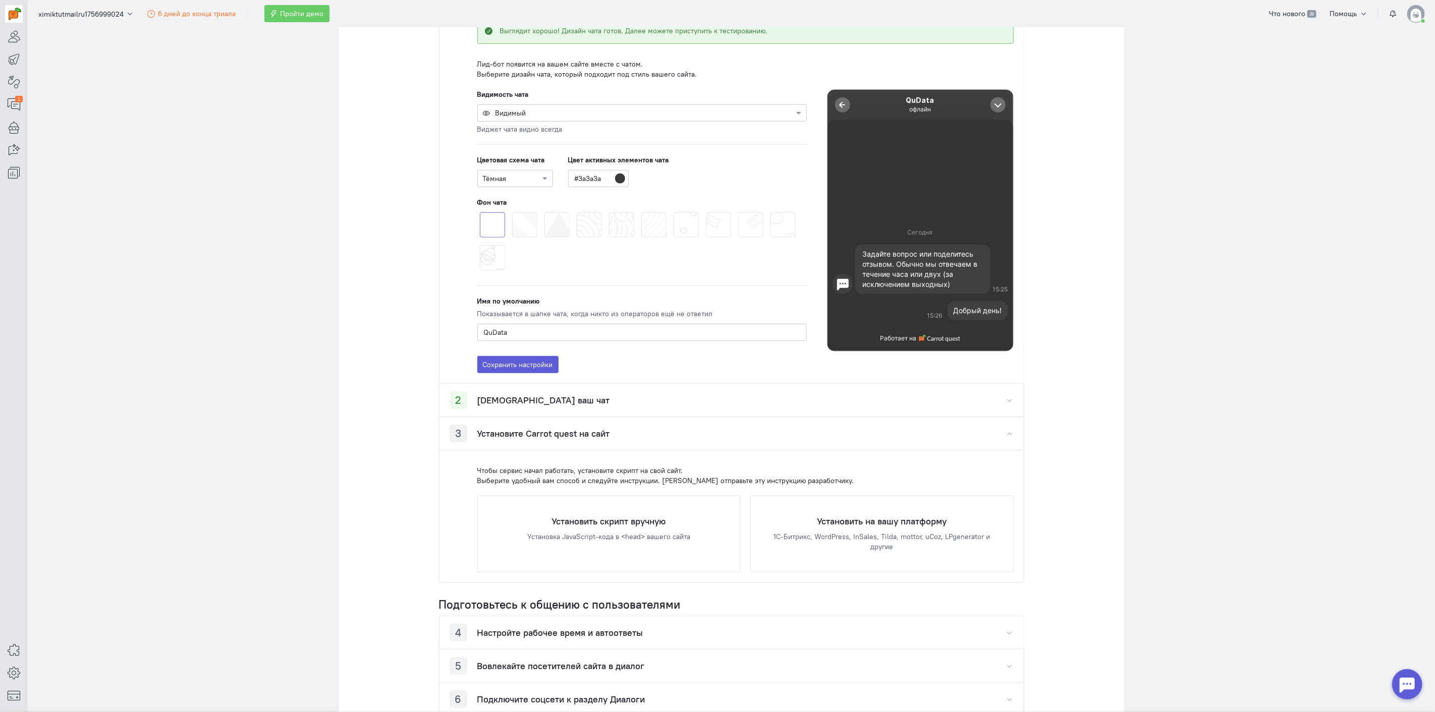
click at [578, 434] on h4 "Установите Carrot quest на сайт" at bounding box center [543, 434] width 133 height 10
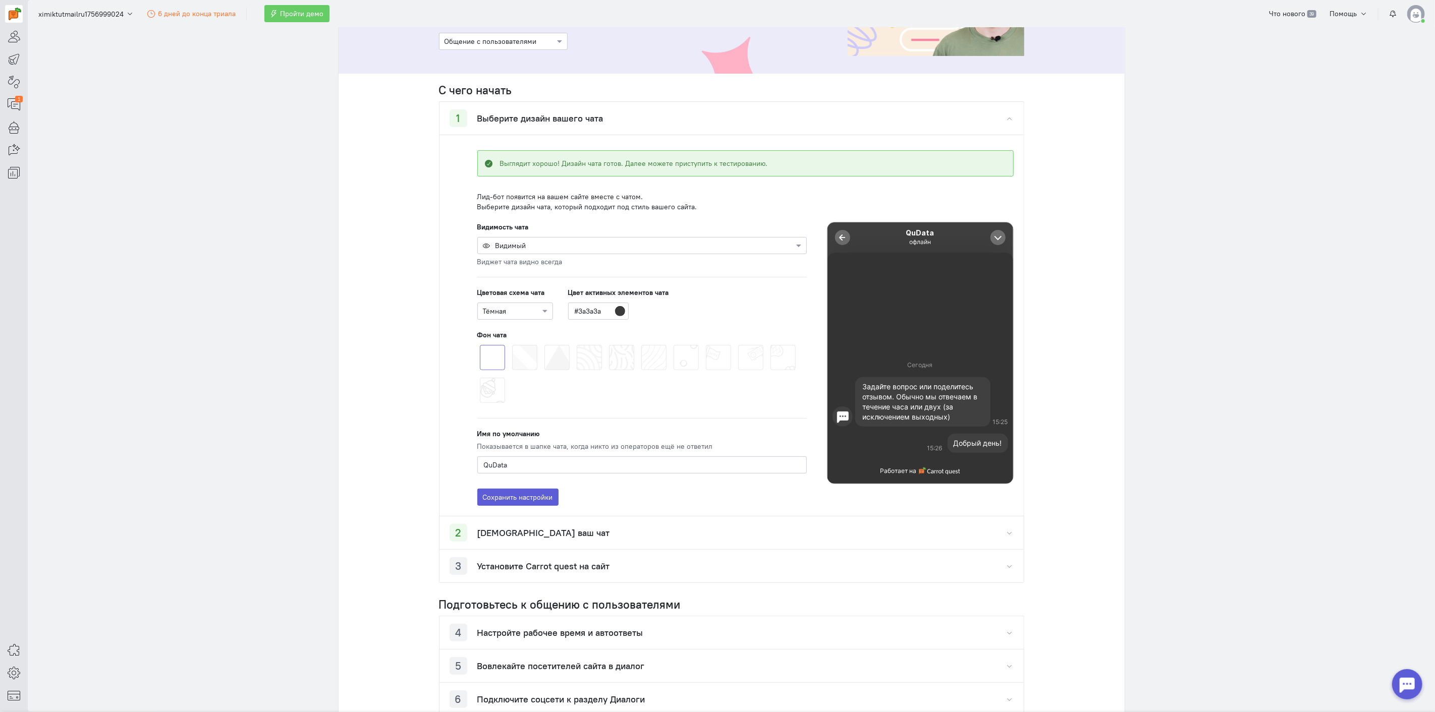
click at [587, 569] on h4 "Установите Carrot quest на сайт" at bounding box center [543, 566] width 133 height 10
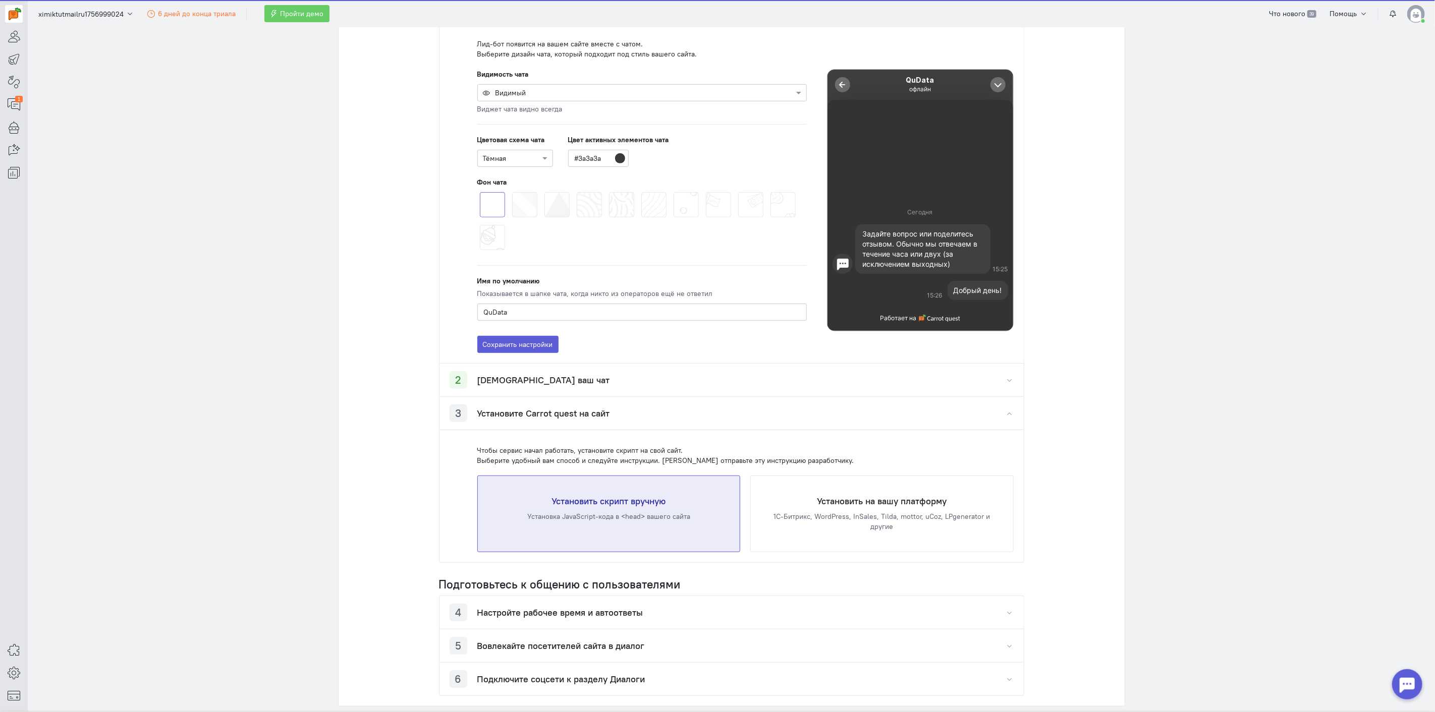
scroll to position [361, 0]
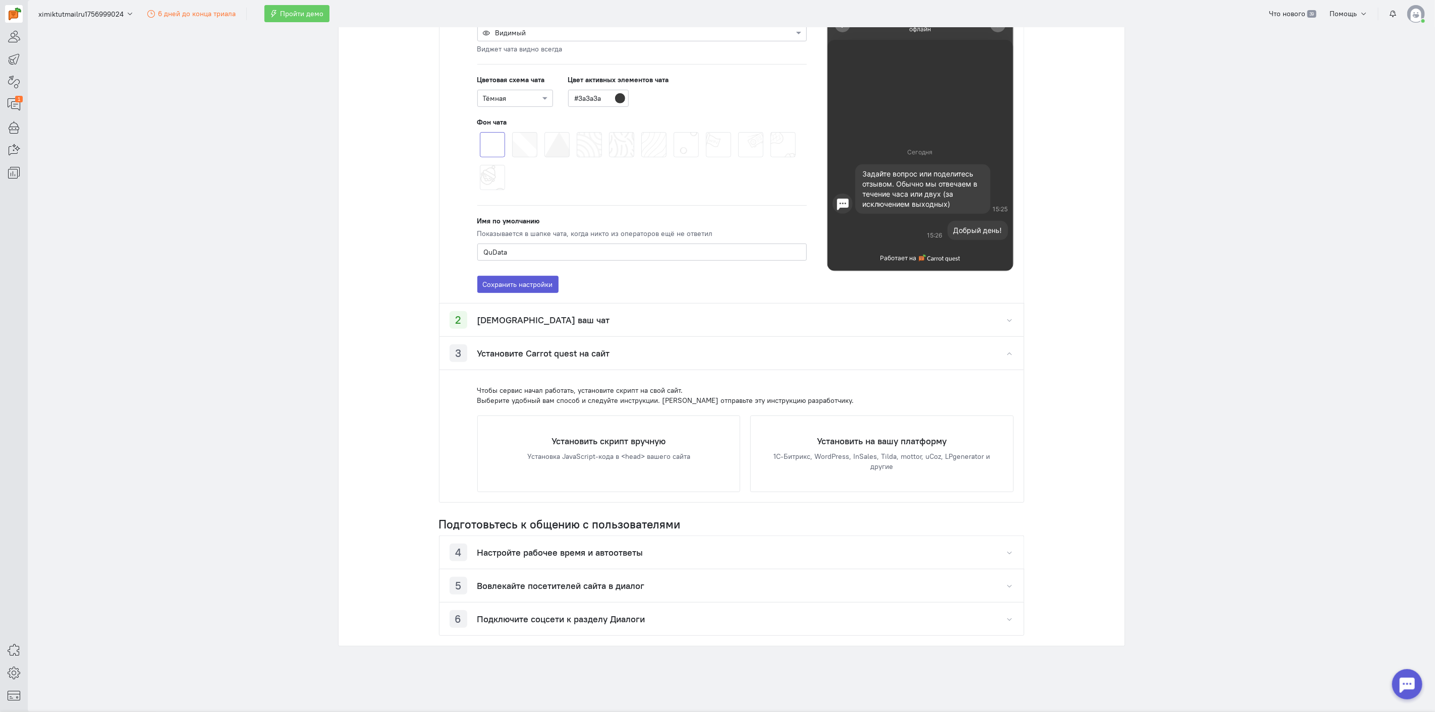
click at [598, 552] on h4 "Настройте рабочее время и автоответы" at bounding box center [560, 553] width 166 height 10
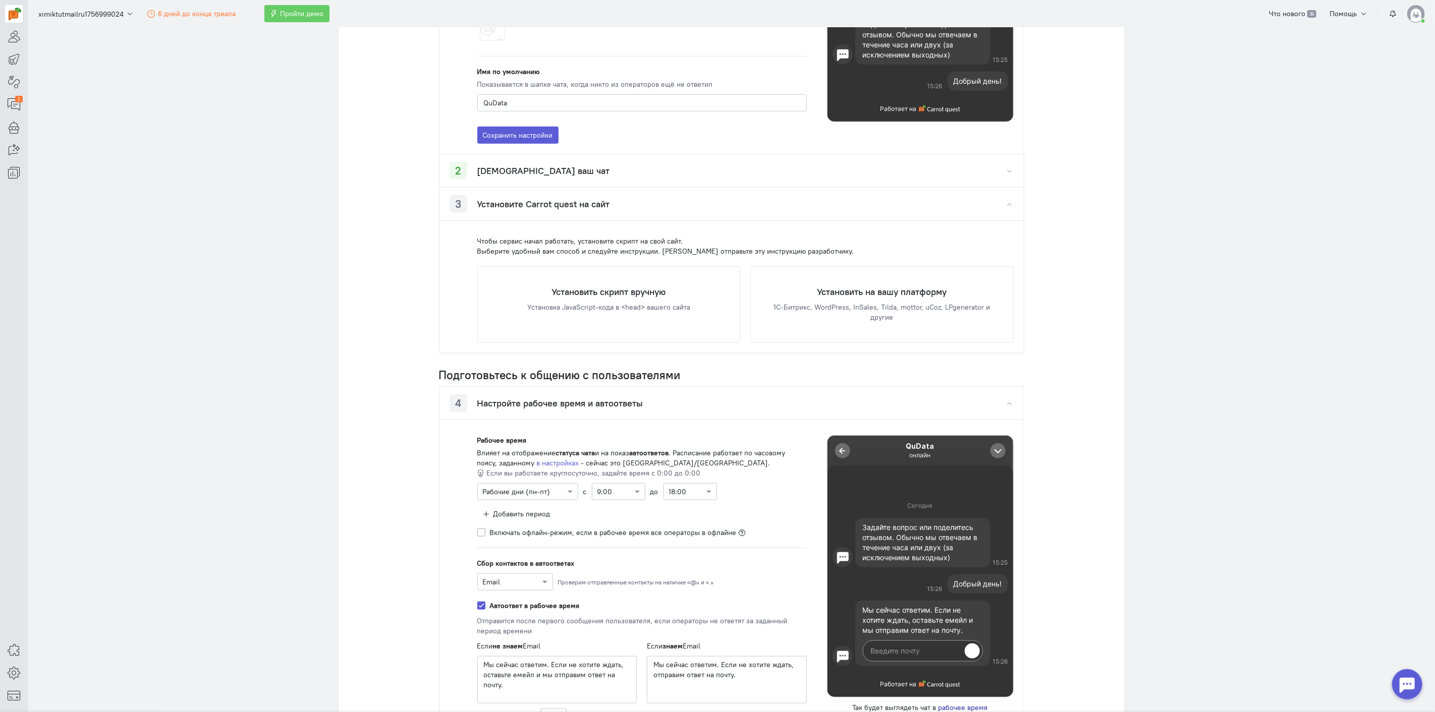
scroll to position [586, 0]
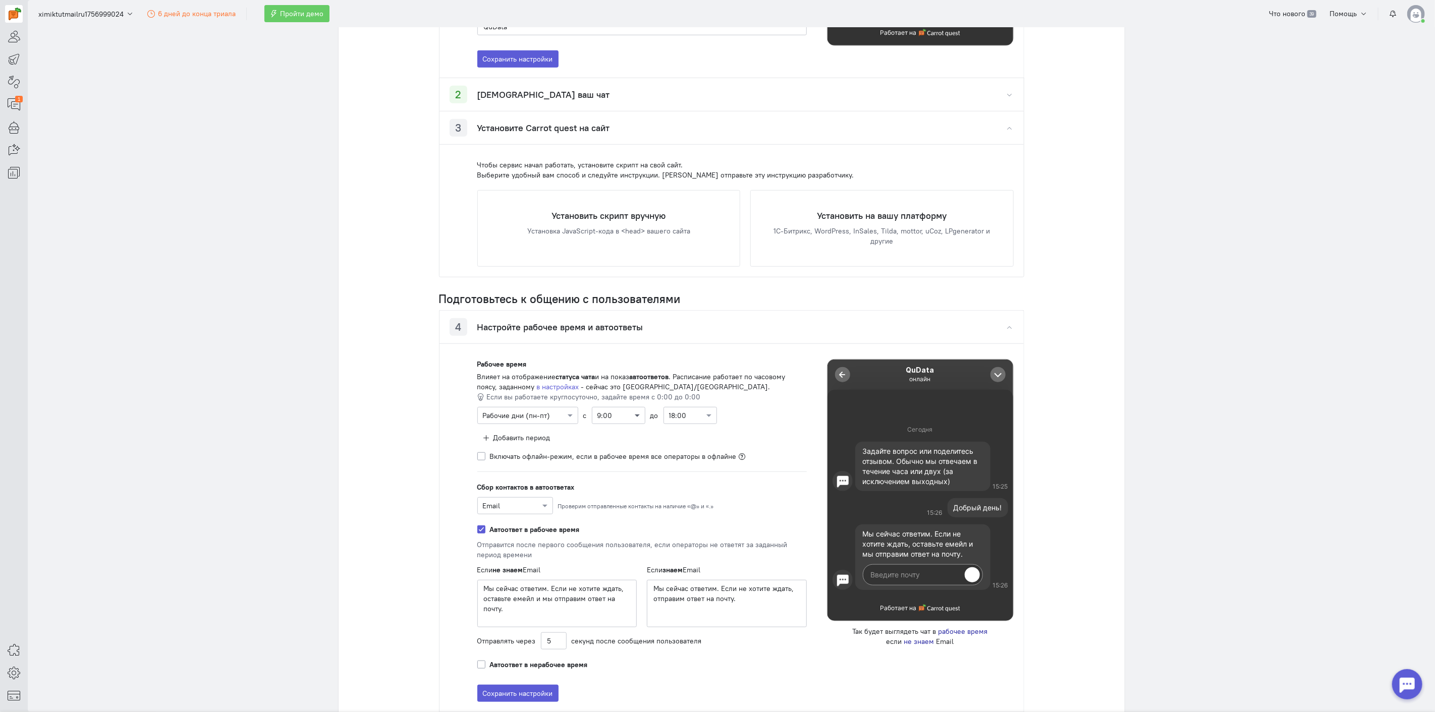
click at [632, 414] on span at bounding box center [638, 416] width 13 height 10
click at [704, 415] on span at bounding box center [710, 416] width 13 height 10
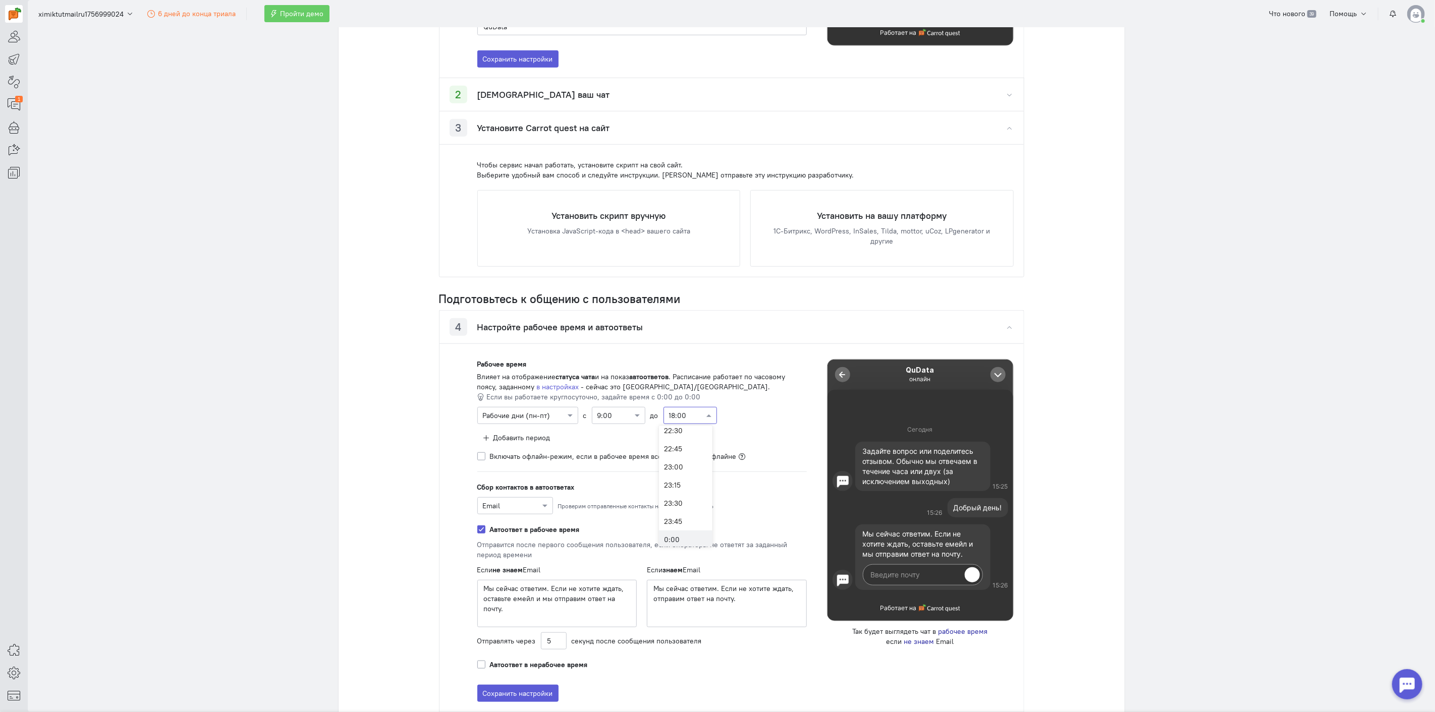
click at [683, 535] on div "0:00" at bounding box center [685, 540] width 53 height 18
click at [664, 396] on span "Если вы работаете круглосуточно, задайте время с 0:00 до 0:00" at bounding box center [594, 396] width 214 height 9
click at [668, 391] on div "Влияет на отображение статуса чата и на показ автоответов . Расписание работает…" at bounding box center [640, 382] width 327 height 20
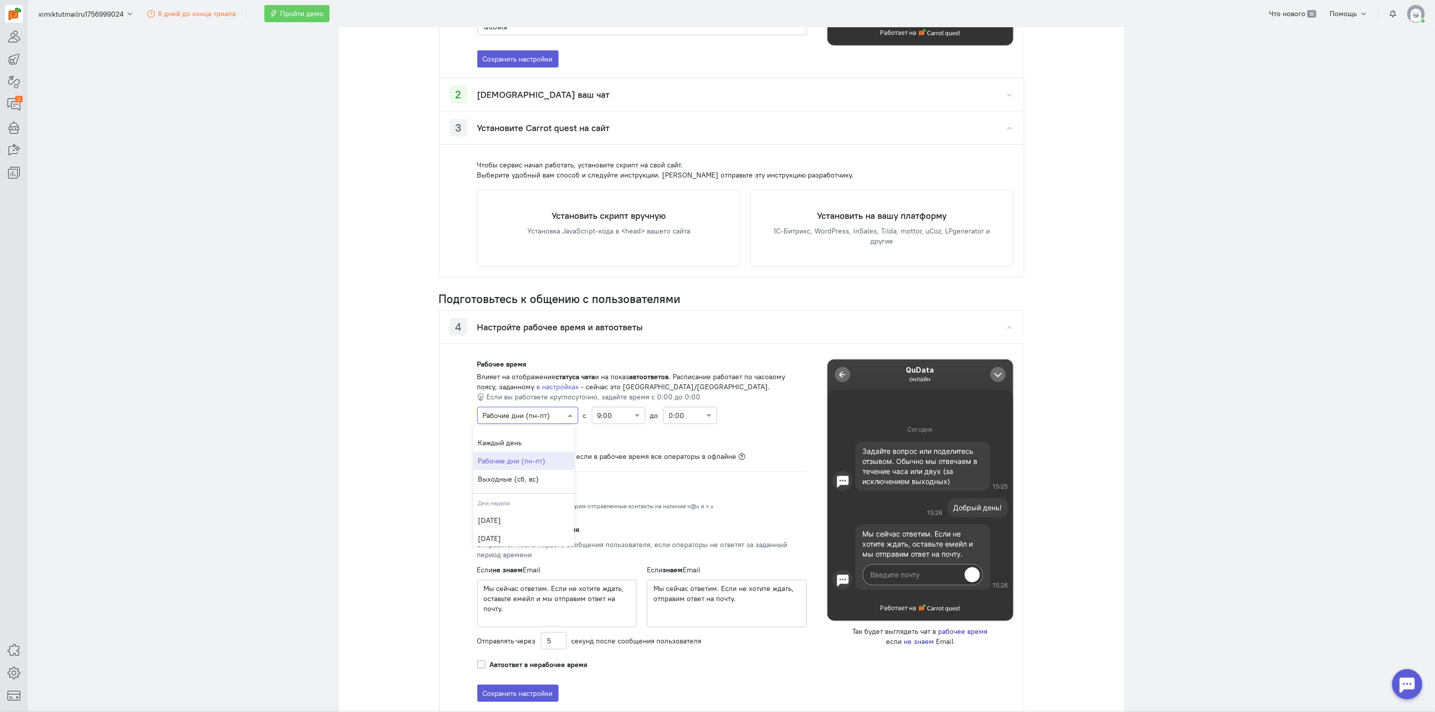
click at [543, 420] on div at bounding box center [528, 415] width 100 height 10
click at [532, 448] on div "Каждый день" at bounding box center [523, 443] width 101 height 18
click at [725, 420] on form "Выберите рабочие дни Каждый день с 9:00 до 0:00" at bounding box center [641, 415] width 329 height 17
click at [501, 505] on div at bounding box center [515, 505] width 75 height 10
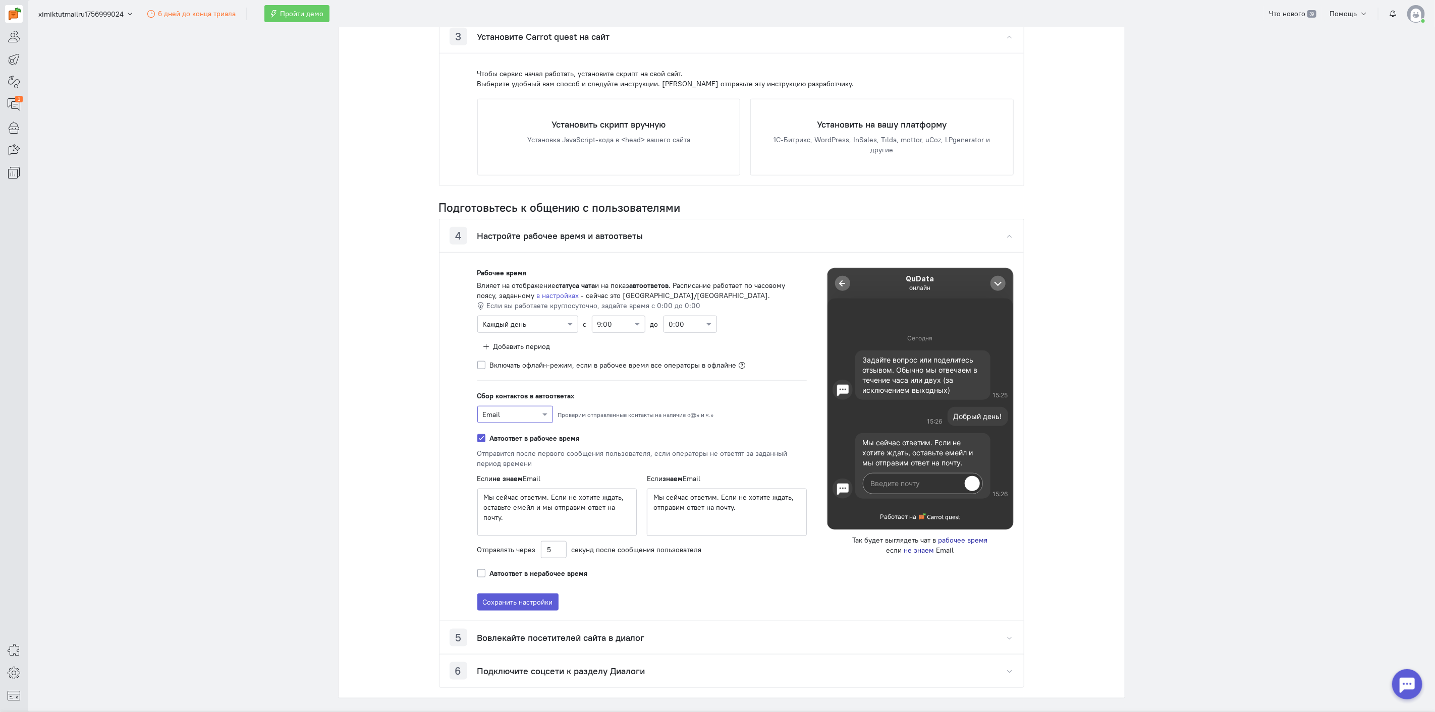
scroll to position [730, 0]
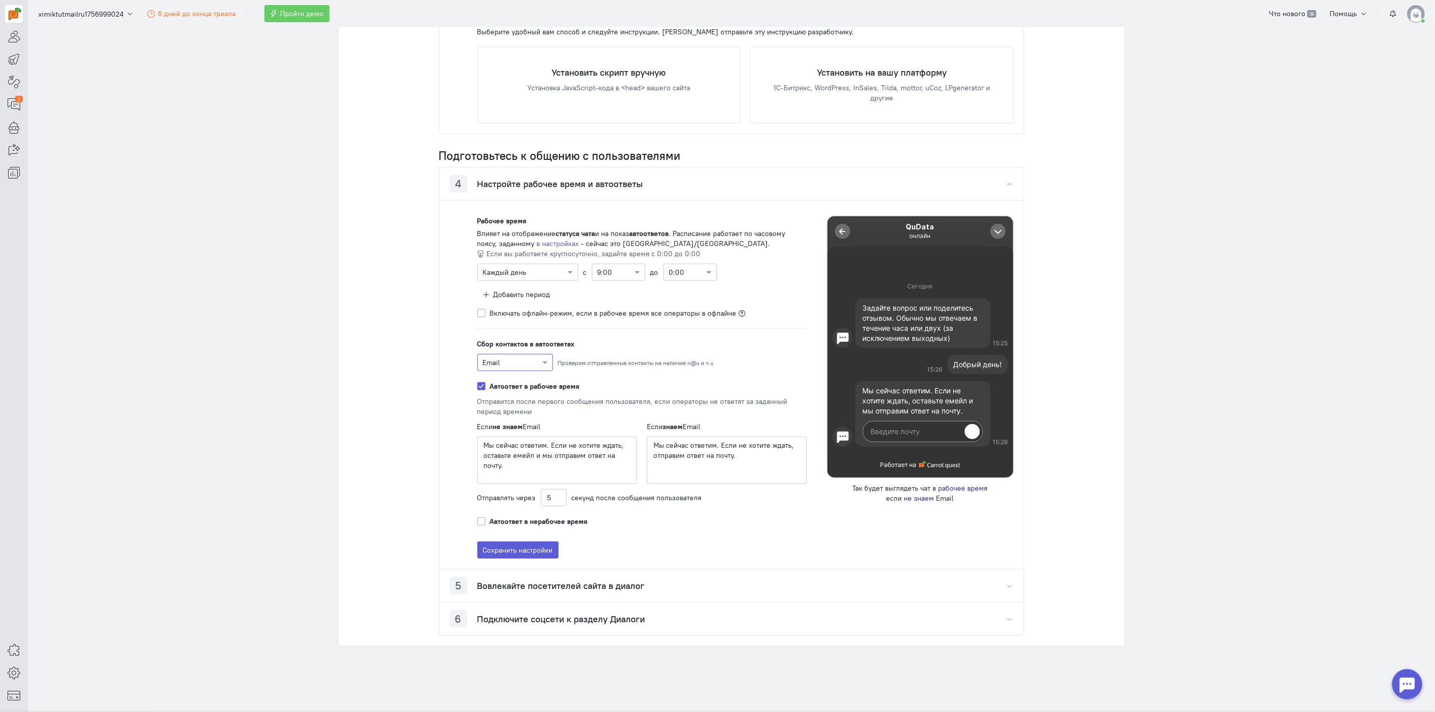
click at [511, 235] on span "Влияет на отображение статуса чата и на показ автоответов . Расписание работает…" at bounding box center [631, 238] width 308 height 19
click at [525, 231] on span "Влияет на отображение статуса чата и на показ автоответов . Расписание работает…" at bounding box center [631, 238] width 308 height 19
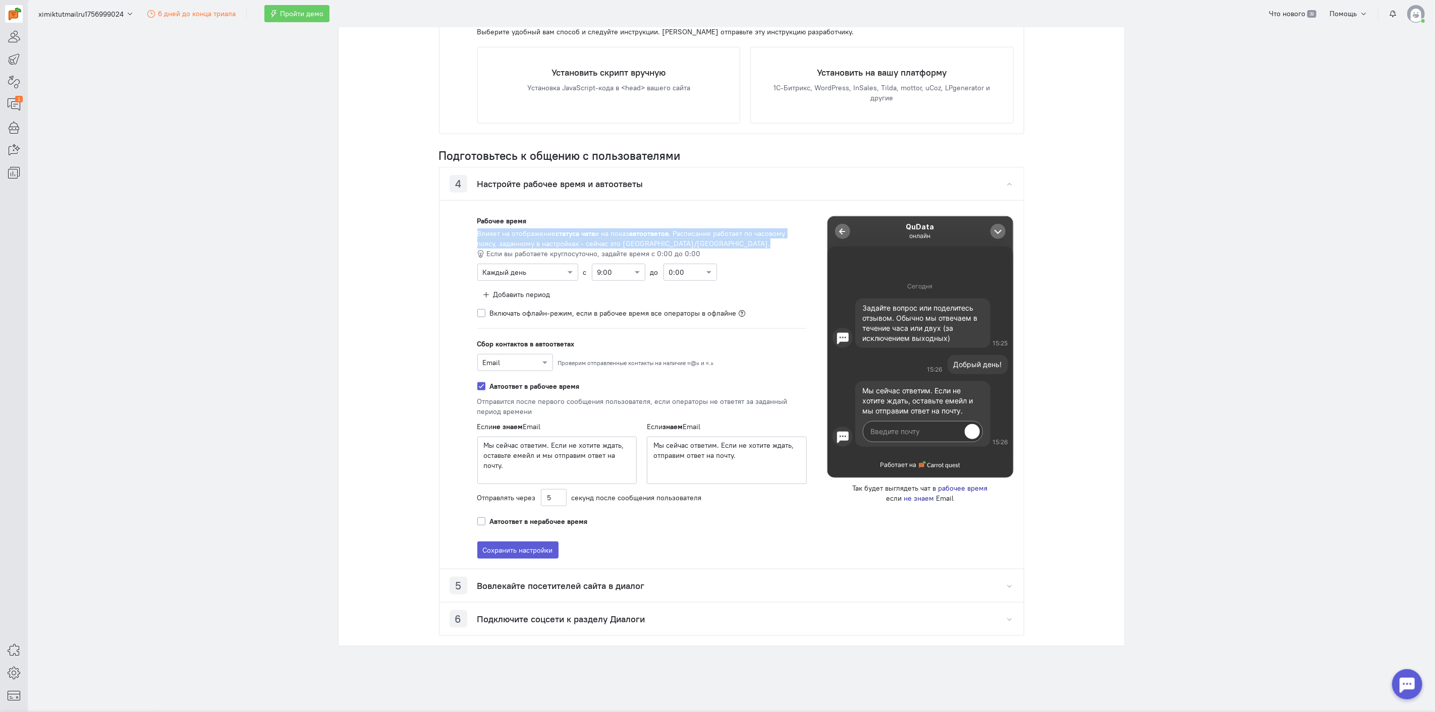
click at [525, 231] on span "Влияет на отображение статуса чата и на показ автоответов . Расписание работает…" at bounding box center [631, 238] width 308 height 19
click at [547, 233] on span "Влияет на отображение статуса чата и на показ автоответов . Расписание работает…" at bounding box center [631, 238] width 308 height 19
click at [518, 240] on span "Влияет на отображение статуса чата и на показ автоответов . Расписание работает…" at bounding box center [631, 238] width 308 height 19
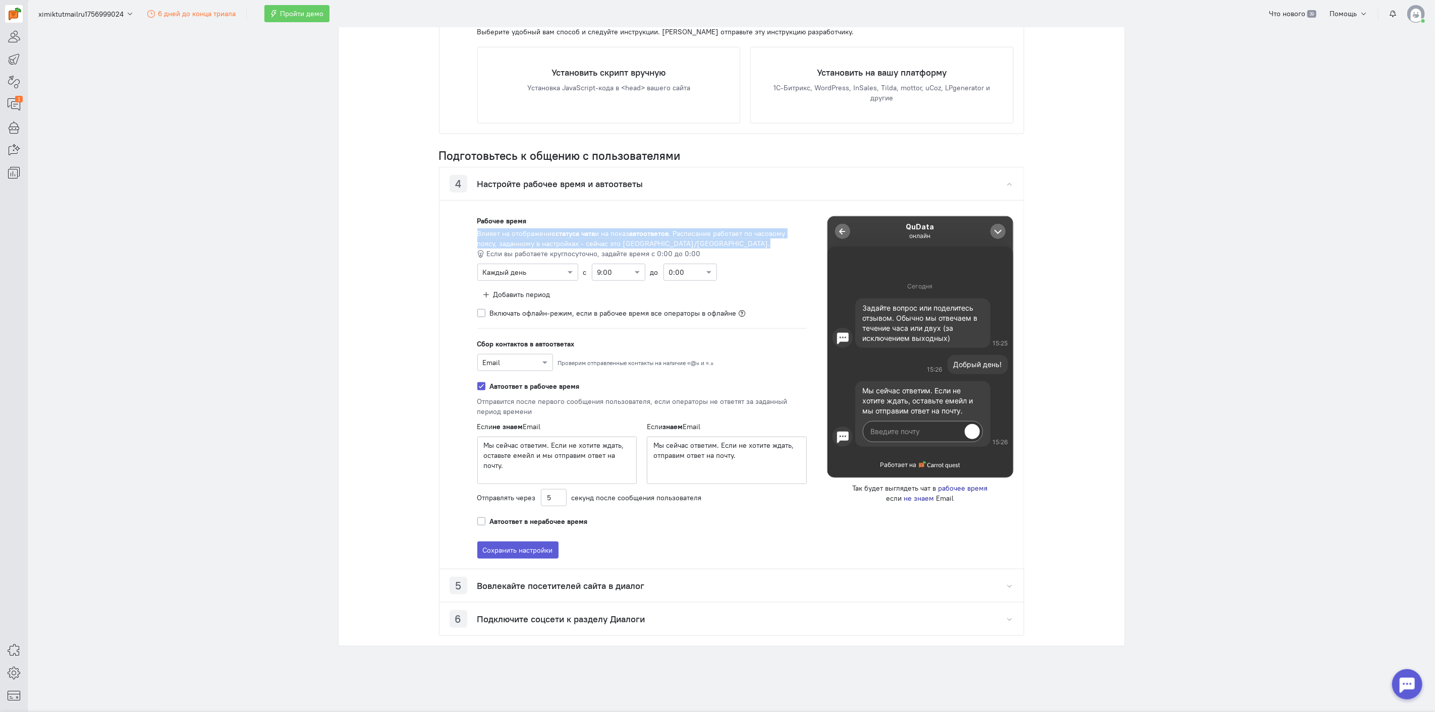
click at [520, 235] on span "Влияет на отображение статуса чата и на показ автоответов . Расписание работает…" at bounding box center [631, 238] width 308 height 19
click at [603, 235] on span "Влияет на отображение статуса чата и на показ автоответов . Расписание работает…" at bounding box center [631, 238] width 308 height 19
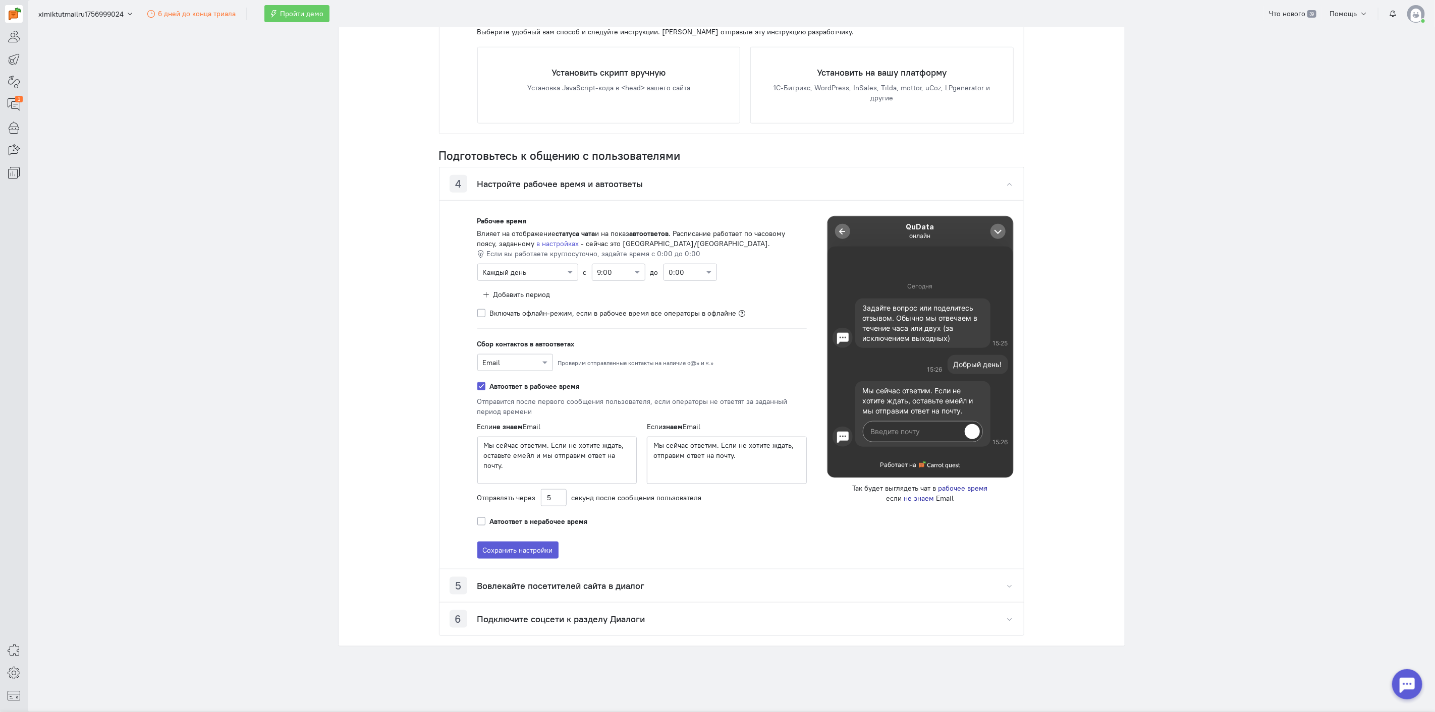
click at [612, 235] on span "Влияет на отображение статуса чата и на показ автоответов . Расписание работает…" at bounding box center [631, 238] width 308 height 19
click at [634, 235] on strong "автоответов" at bounding box center [648, 233] width 39 height 9
click at [511, 402] on div "Отправится после первого сообщения пользователя, если операторы не ответят за з…" at bounding box center [641, 403] width 329 height 25
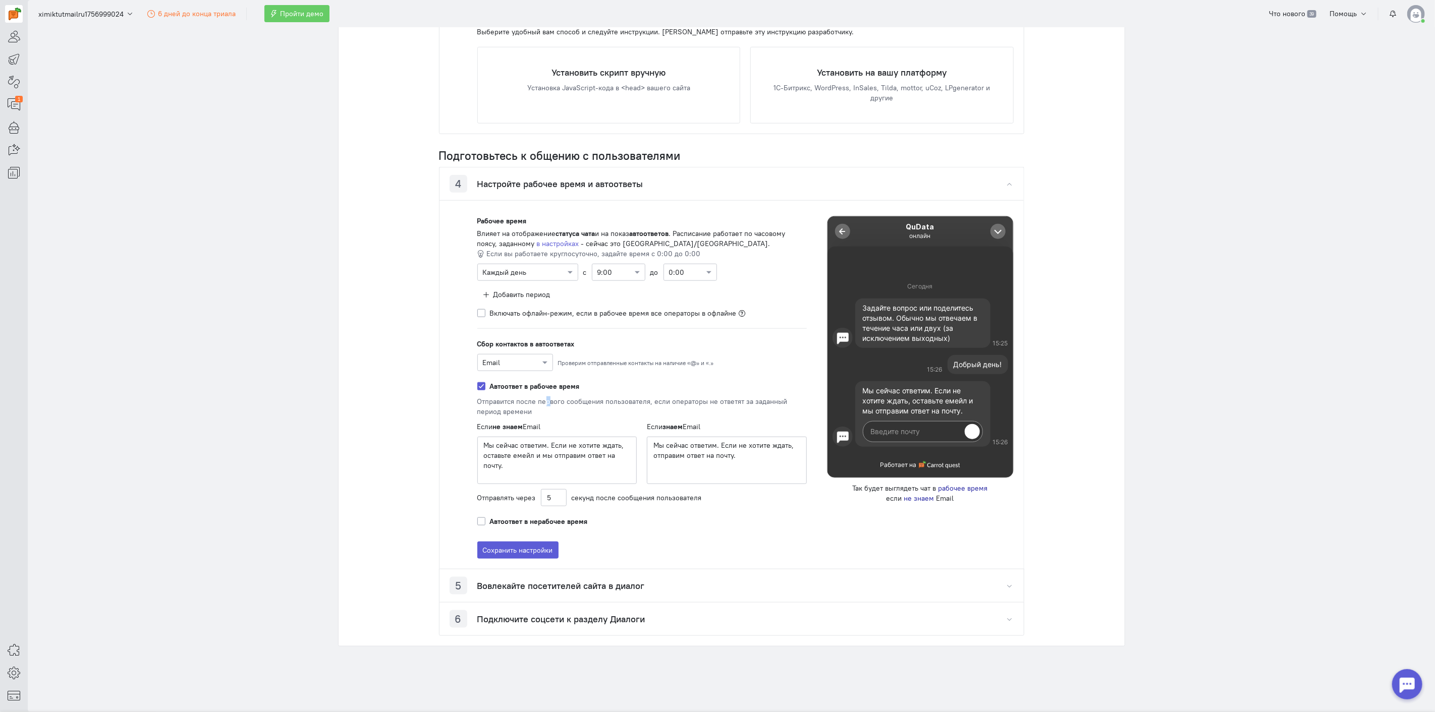
click at [511, 402] on div "Отправится после первого сообщения пользователя, если операторы не ответят за з…" at bounding box center [641, 403] width 329 height 25
click at [526, 398] on div "Отправится после первого сообщения пользователя, если операторы не ответят за з…" at bounding box center [641, 403] width 329 height 25
click at [517, 403] on div "Отправится после первого сообщения пользователя, если операторы не ответят за з…" at bounding box center [641, 403] width 329 height 25
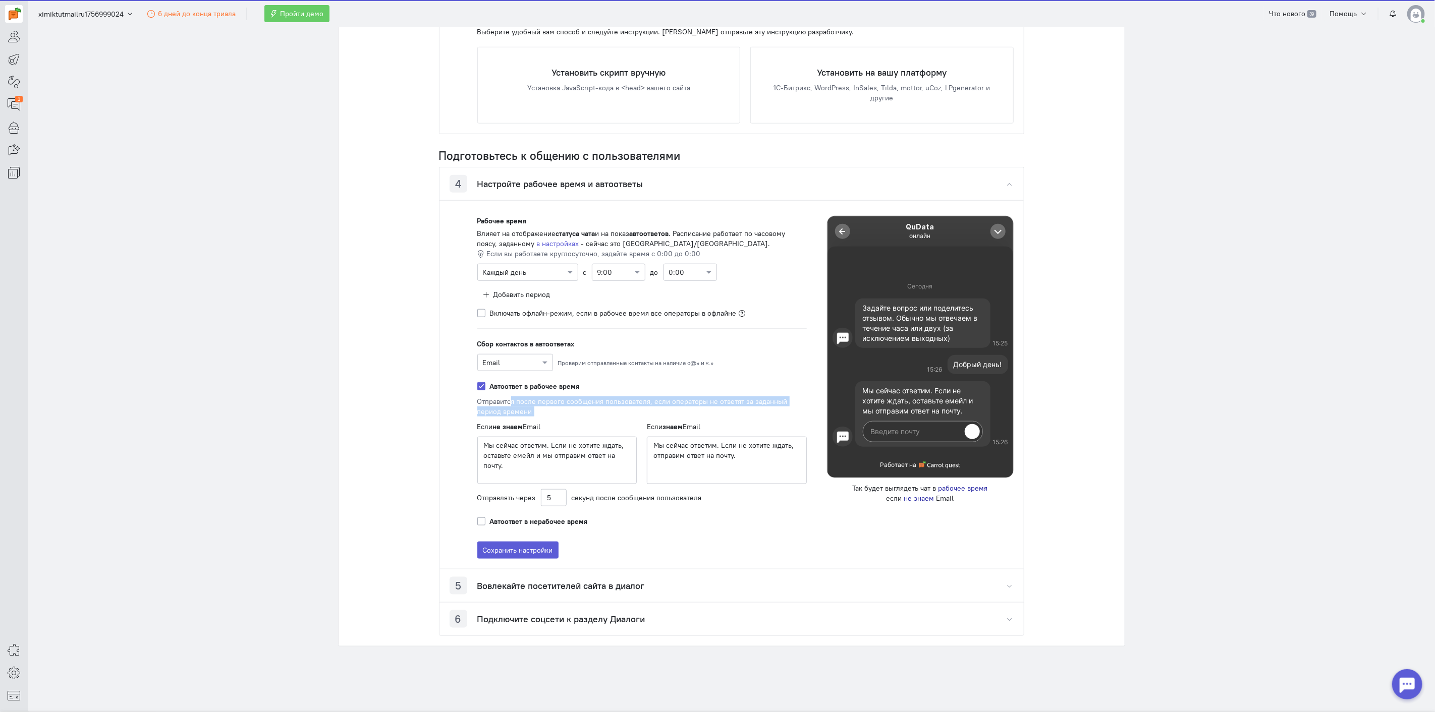
click at [517, 403] on div "Отправится после первого сообщения пользователя, если операторы не ответят за з…" at bounding box center [641, 403] width 329 height 25
click at [533, 400] on div "Отправится после первого сообщения пользователя, если операторы не ответят за з…" at bounding box center [641, 403] width 329 height 25
click at [708, 448] on textarea "Мы сейчас ответим. Если не хотите ждать, отправим ответ на почту." at bounding box center [727, 460] width 160 height 47
drag, startPoint x: 708, startPoint y: 448, endPoint x: 719, endPoint y: 448, distance: 11.1
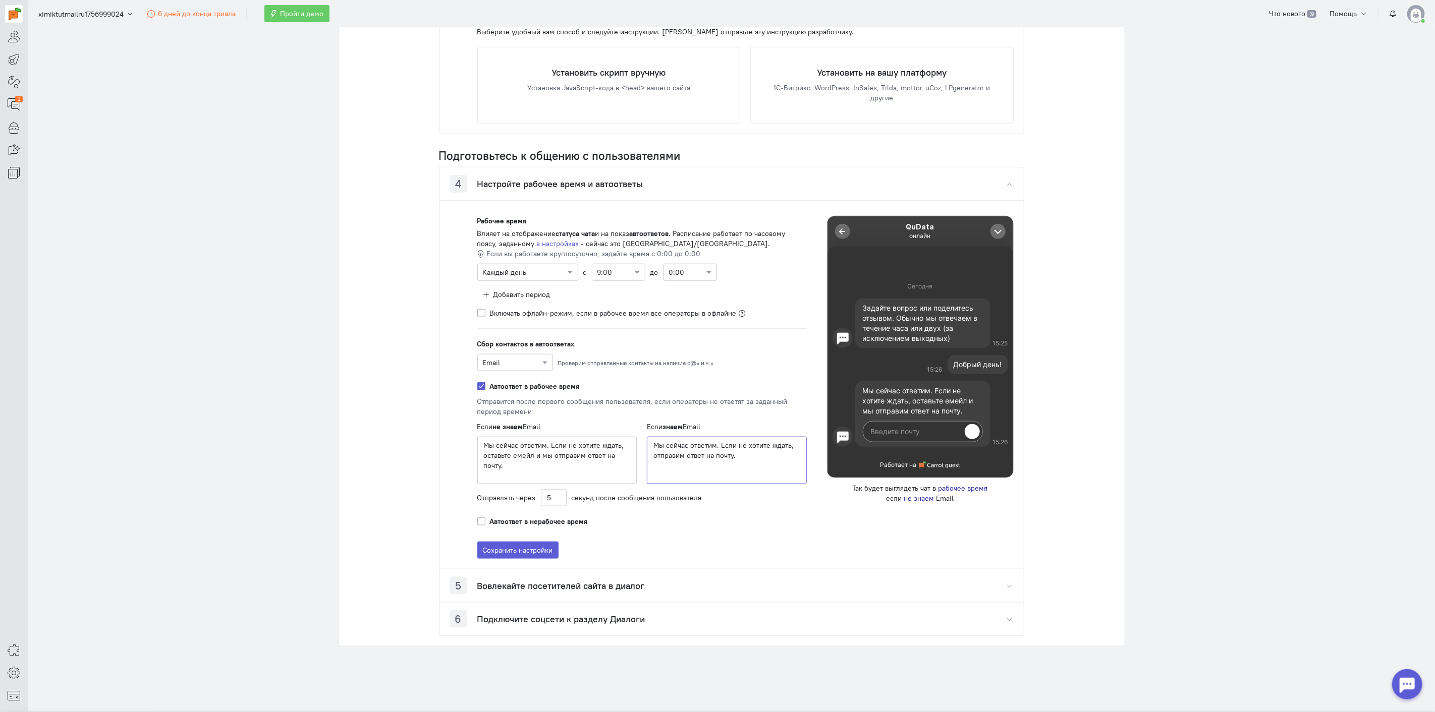
click at [709, 448] on textarea "Мы сейчас ответим. Если не хотите ждать, отправим ответ на почту." at bounding box center [727, 460] width 160 height 47
click at [728, 447] on textarea "Мы сейчас ответим. Если не хотите ждать, отправим ответ на почту." at bounding box center [727, 460] width 160 height 47
click at [531, 521] on label "Автоответ в нерабочее время" at bounding box center [539, 522] width 98 height 10
click at [485, 521] on input "Автоответ в нерабочее время" at bounding box center [481, 521] width 8 height 9
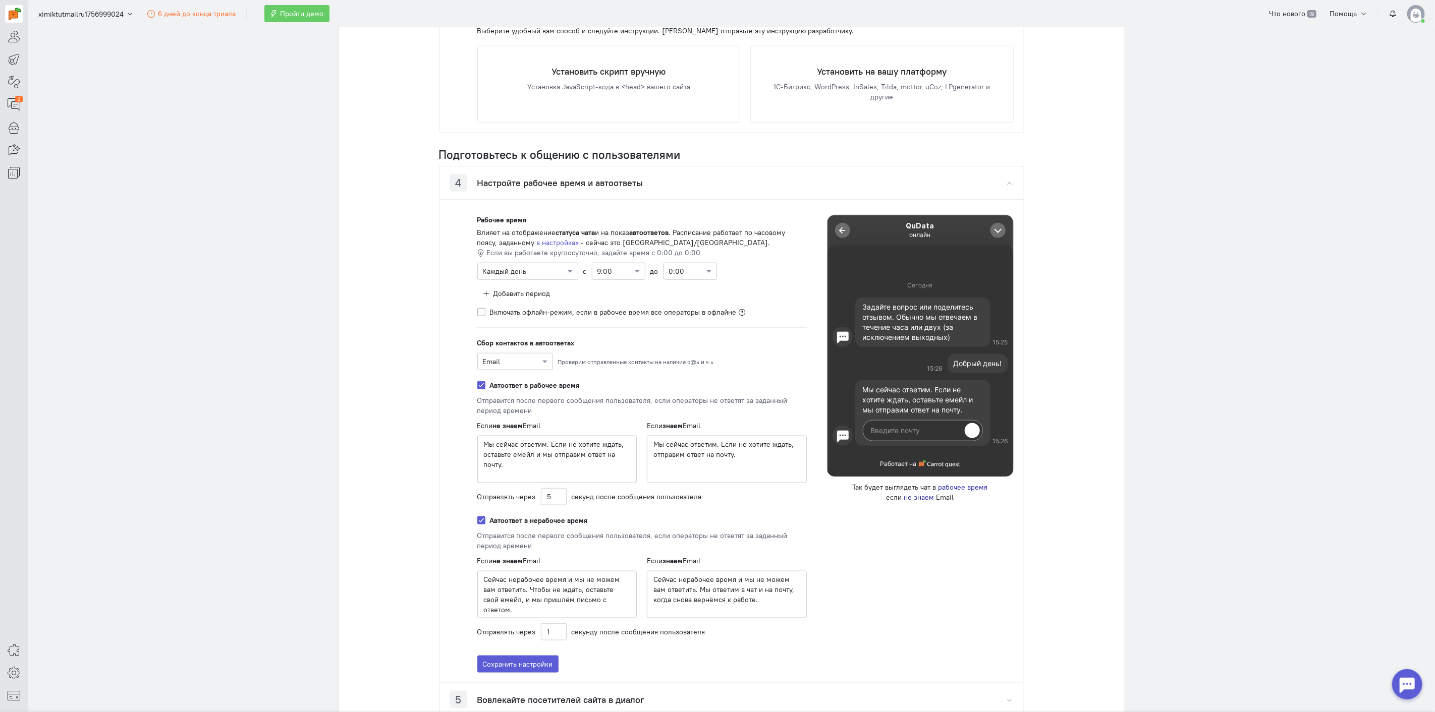
click at [536, 520] on label "Автоответ в нерабочее время" at bounding box center [539, 520] width 98 height 10
click at [485, 520] on input "Автоответ в нерабочее время" at bounding box center [481, 519] width 8 height 9
checkbox input "false"
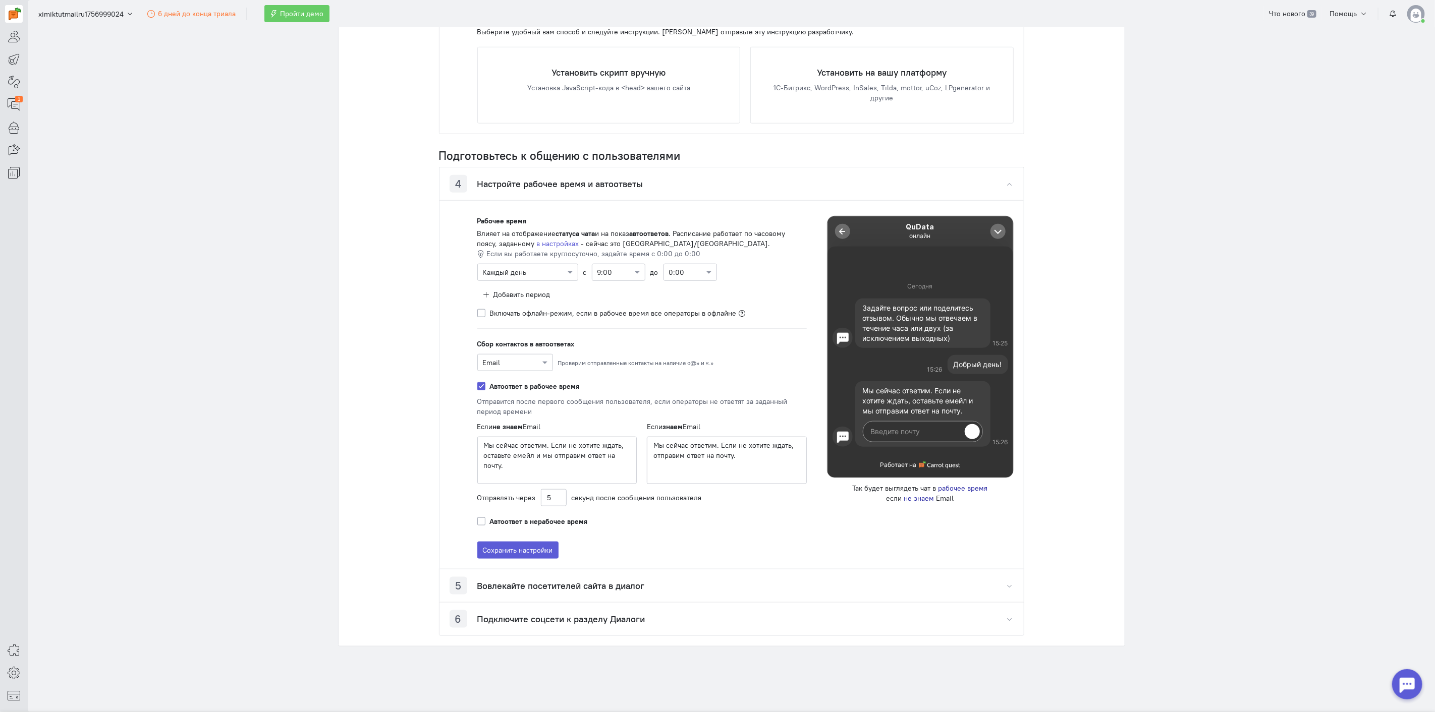
click at [528, 400] on div "Отправится после первого сообщения пользователя, если операторы не ответят за з…" at bounding box center [641, 403] width 329 height 25
click at [537, 400] on div "Отправится после первого сообщения пользователя, если операторы не ответят за з…" at bounding box center [641, 403] width 329 height 25
click at [532, 362] on div at bounding box center [515, 362] width 75 height 10
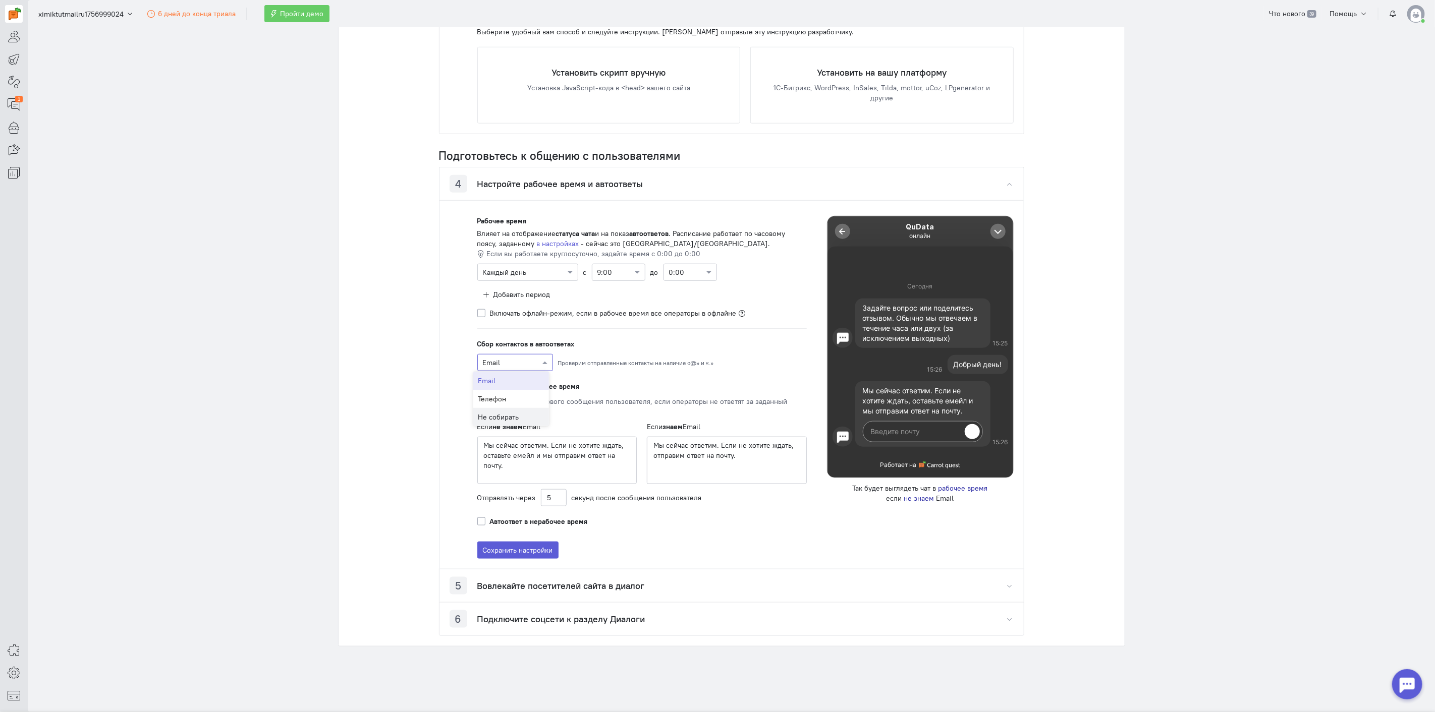
click at [522, 419] on div "Не собирать" at bounding box center [511, 417] width 76 height 18
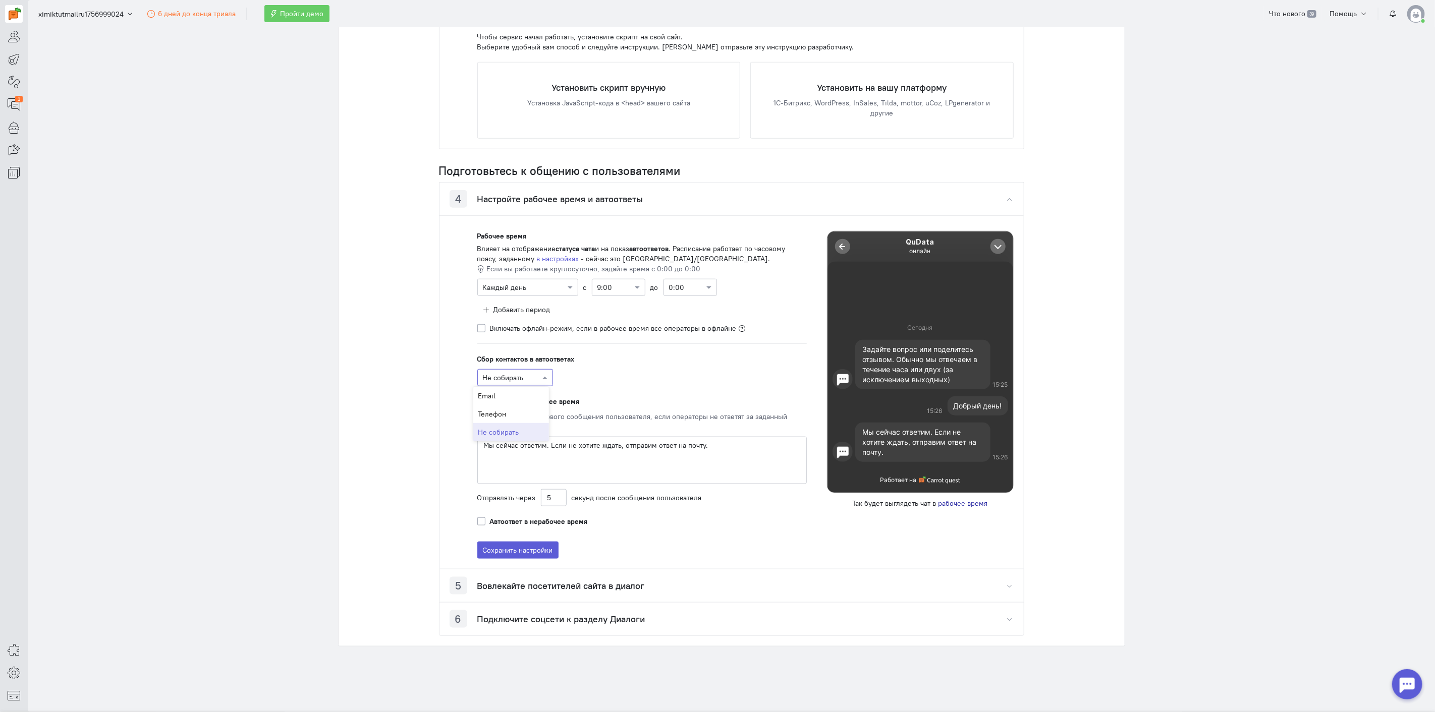
click at [521, 375] on div at bounding box center [515, 377] width 75 height 10
click at [584, 372] on div "Не собирать" at bounding box center [641, 377] width 329 height 17
click at [728, 450] on textarea "Мы сейчас ответим. Если не хотите ждать, отправим ответ на почту." at bounding box center [641, 460] width 329 height 47
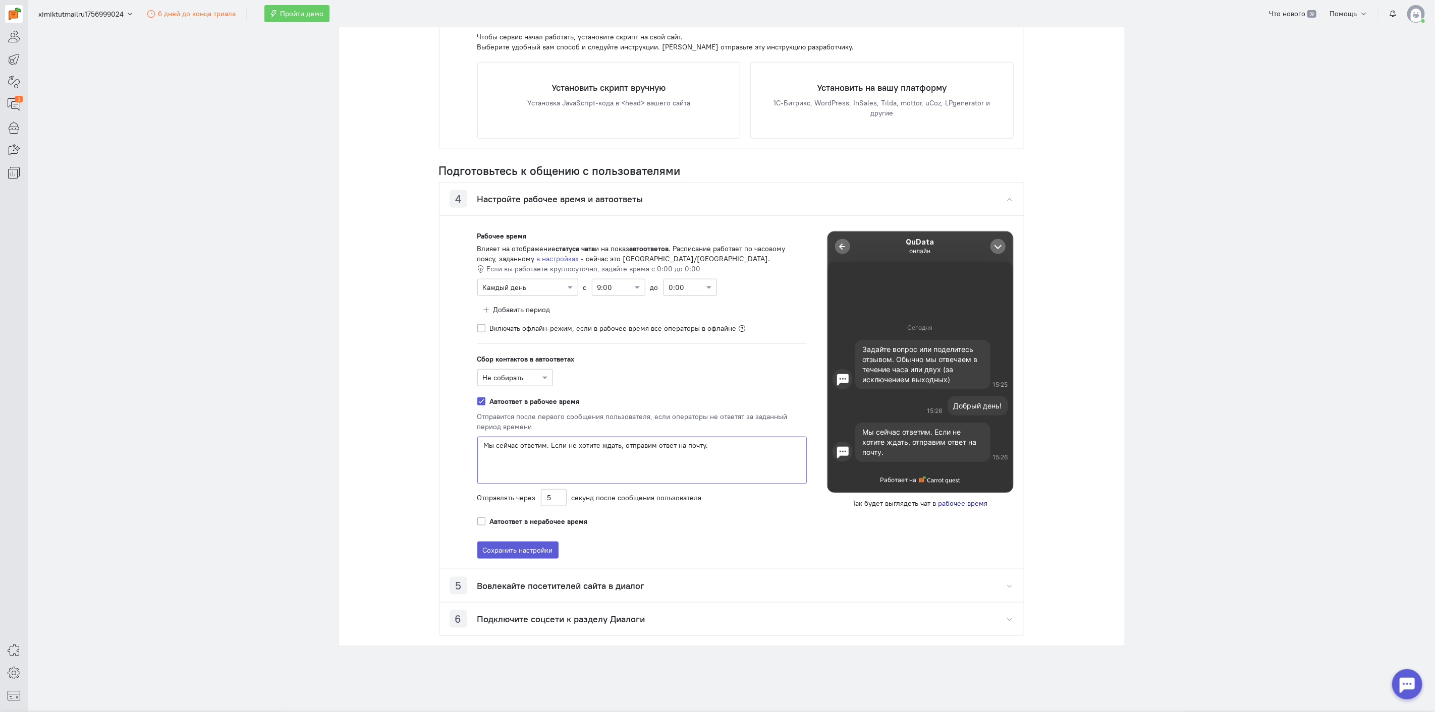
click at [728, 450] on textarea "Мы сейчас ответим. Если не хотите ждать, отправим ответ на почту." at bounding box center [641, 460] width 329 height 47
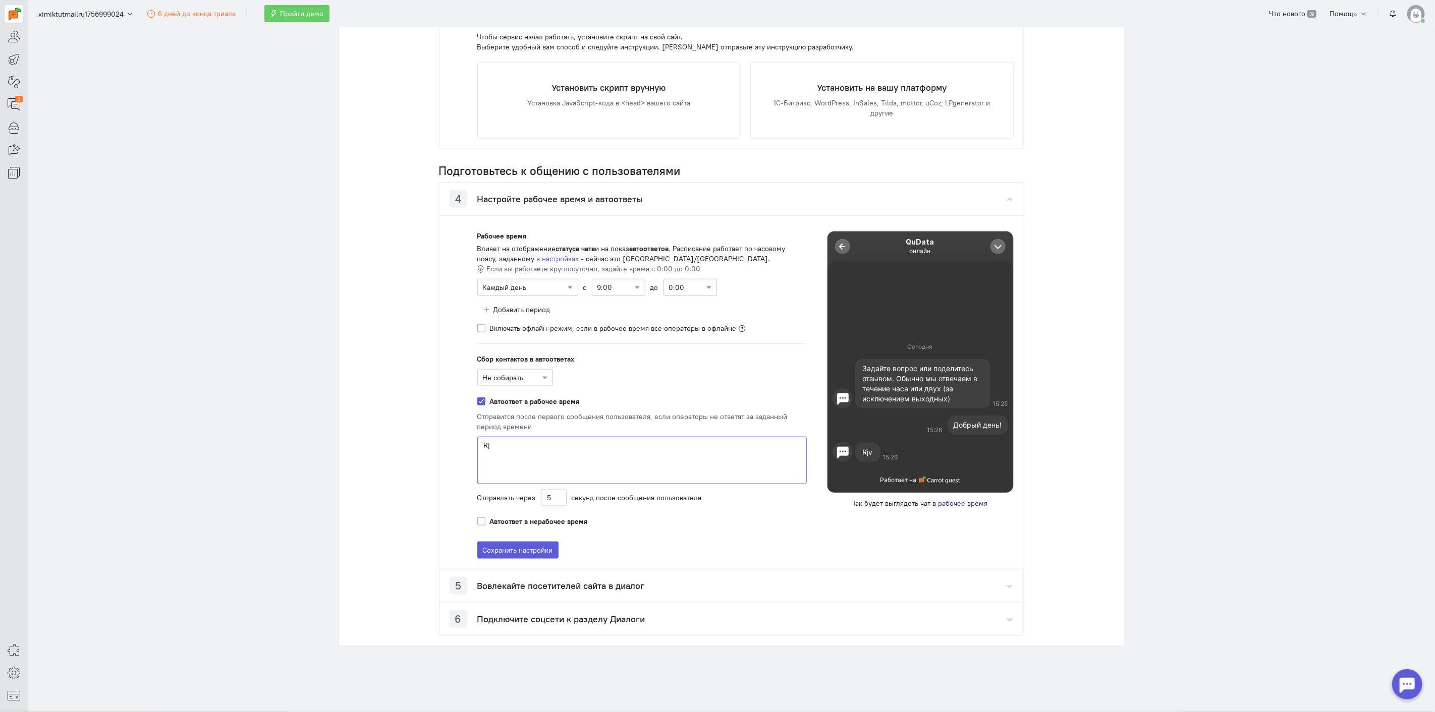
type textarea "R"
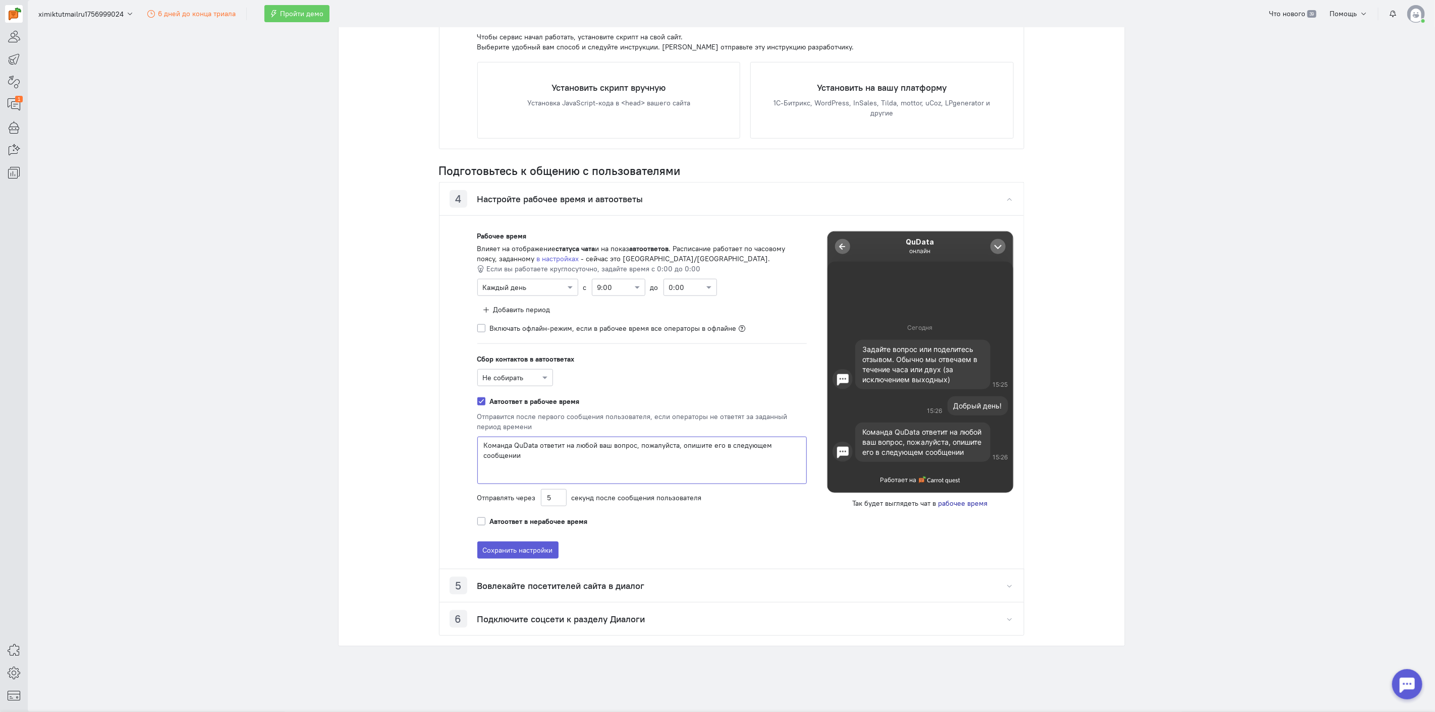
type textarea "Команда QuData ответит на любой ваш вопрос, пожалуйста, опишите его в следующем…"
click at [615, 368] on cq-chat-settings-auto-reply-type-selector-feature "Сбор контактов в автоответах Не собирать" at bounding box center [641, 370] width 329 height 32
click at [543, 379] on span at bounding box center [546, 378] width 13 height 10
click at [511, 547] on button "Сохранить настройки" at bounding box center [517, 550] width 81 height 17
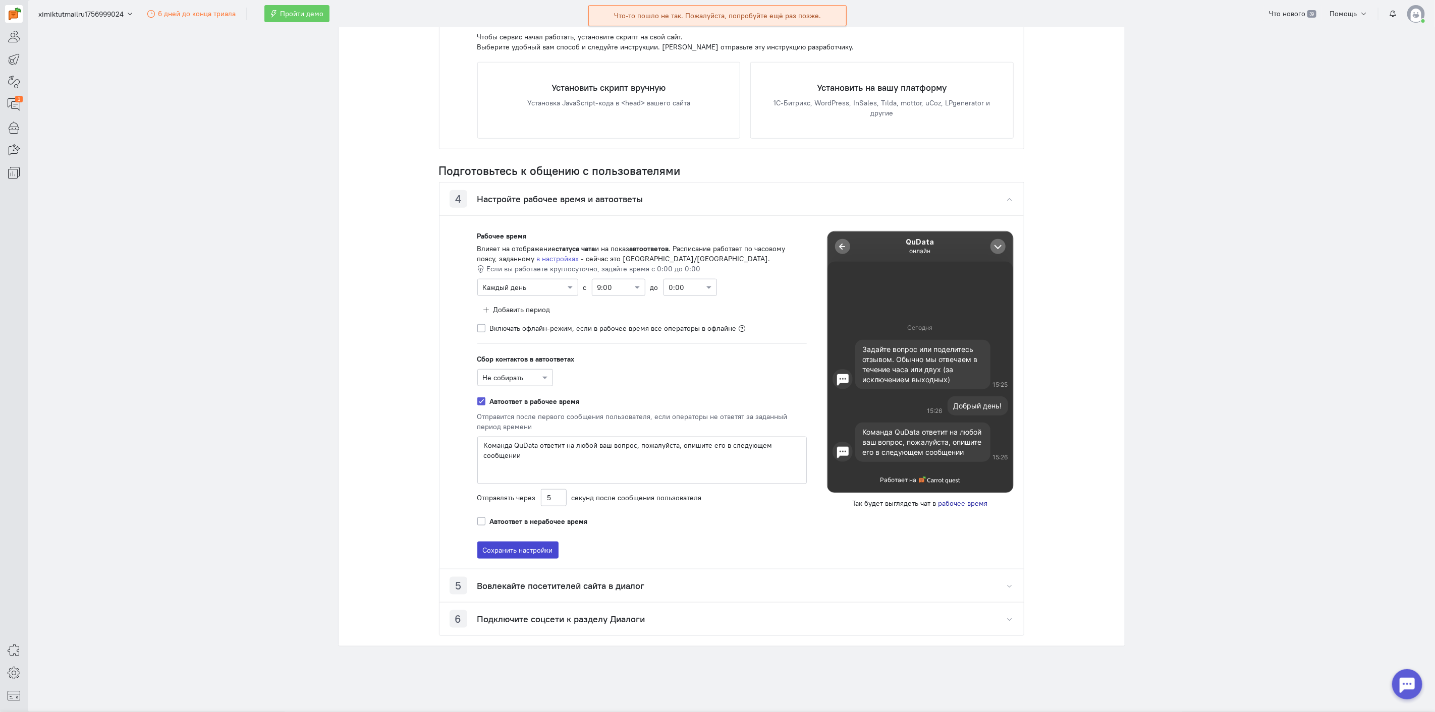
click at [537, 549] on button "Сохранить настройки" at bounding box center [517, 550] width 81 height 17
click at [536, 549] on button "Сохранить настройки" at bounding box center [517, 550] width 81 height 17
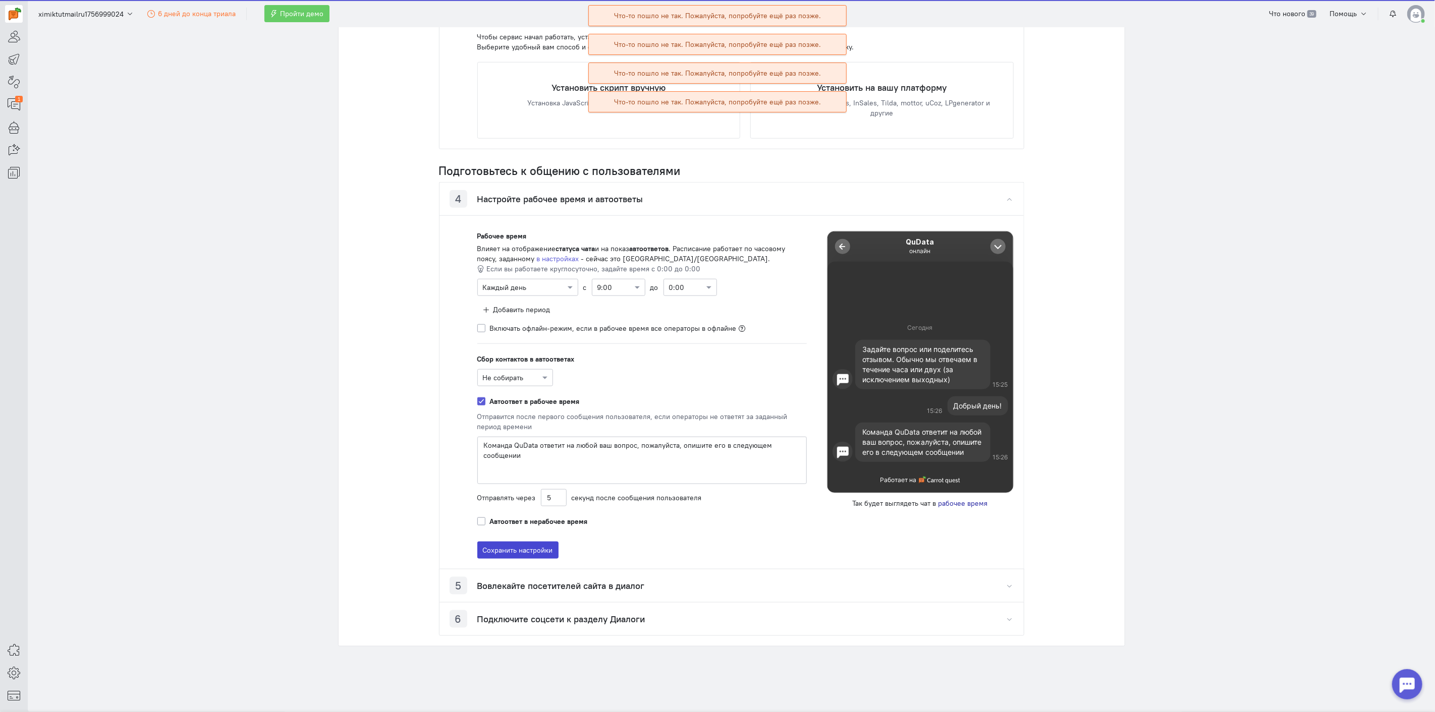
click at [536, 549] on button "Сохранить настройки" at bounding box center [517, 550] width 81 height 17
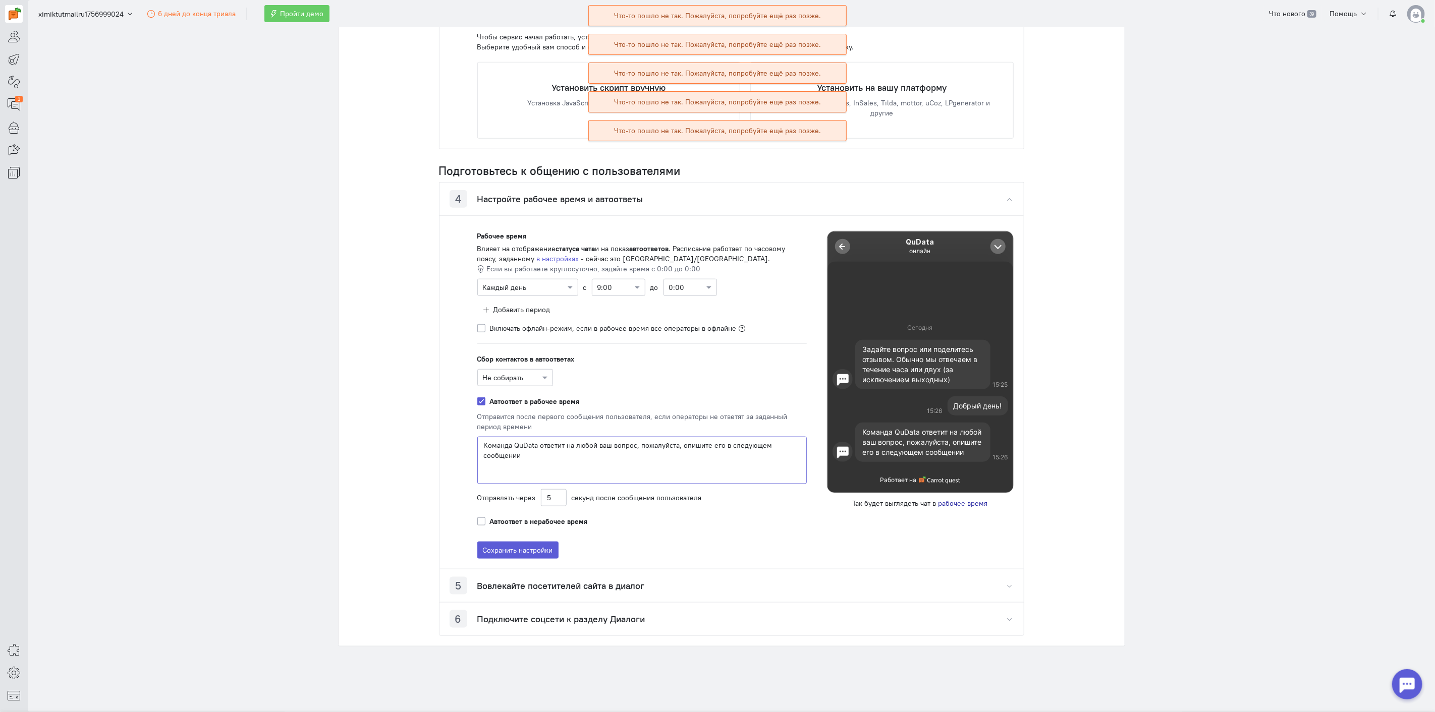
drag, startPoint x: 567, startPoint y: 461, endPoint x: 453, endPoint y: 443, distance: 115.4
click at [453, 443] on div "Рабочее время Влияет на отображение статуса чата и на показ автоответов . Распи…" at bounding box center [731, 392] width 584 height 354
click at [533, 541] on div "Рабочее время Влияет на отображение статуса чата и на показ автоответов . Распи…" at bounding box center [642, 395] width 350 height 328
